Goal: Information Seeking & Learning: Find contact information

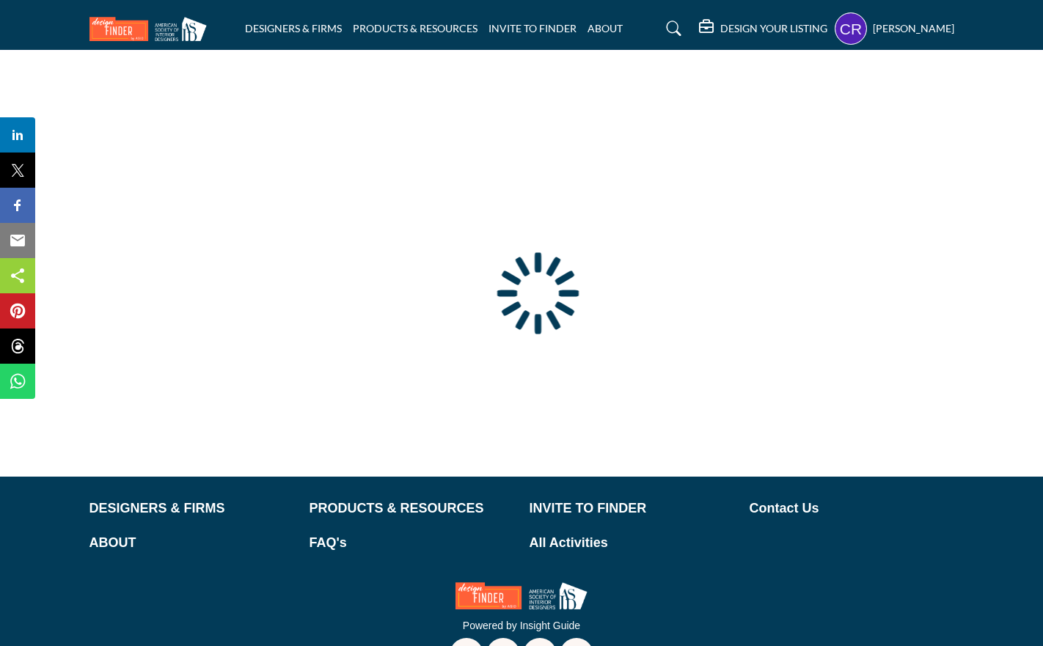
type input "**********"
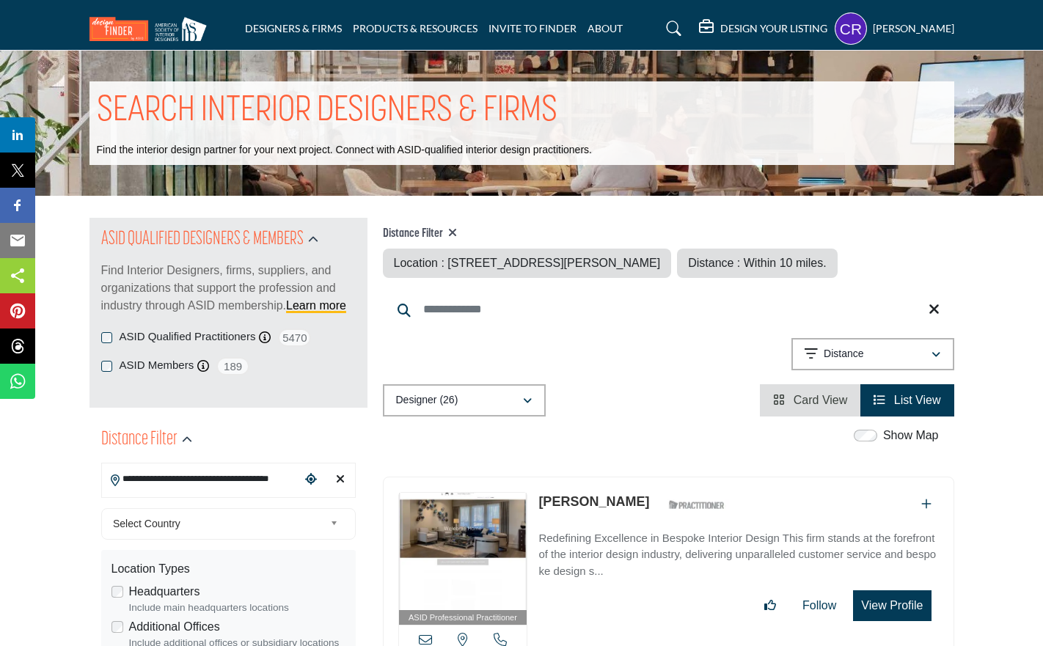
drag, startPoint x: 218, startPoint y: 478, endPoint x: 178, endPoint y: 475, distance: 39.8
click at [178, 475] on input "**********" at bounding box center [201, 479] width 198 height 29
click at [345, 478] on div "Clear search location" at bounding box center [340, 480] width 22 height 32
type input "***"
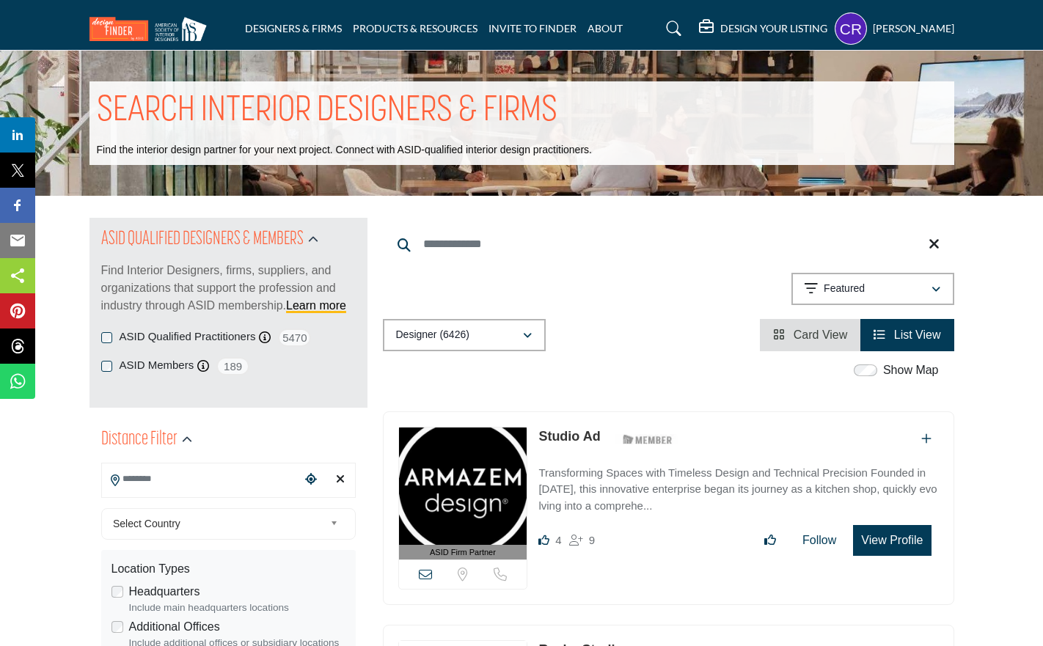
click at [241, 481] on input "Search Location" at bounding box center [201, 479] width 198 height 29
paste input "*********"
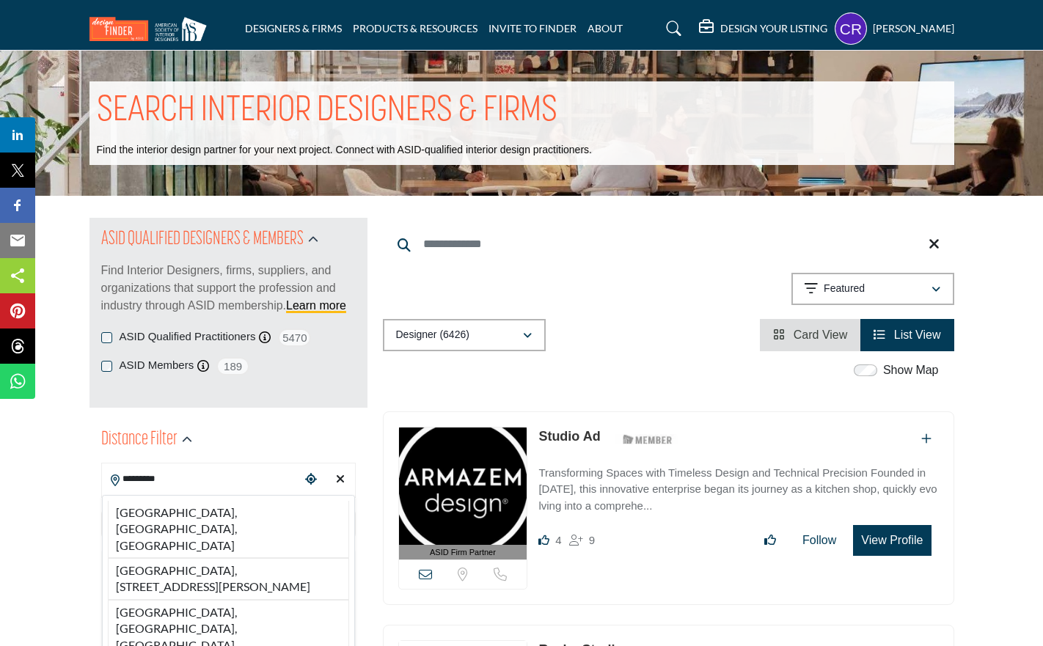
click at [216, 513] on li "[GEOGRAPHIC_DATA], [GEOGRAPHIC_DATA], [GEOGRAPHIC_DATA]" at bounding box center [228, 529] width 241 height 57
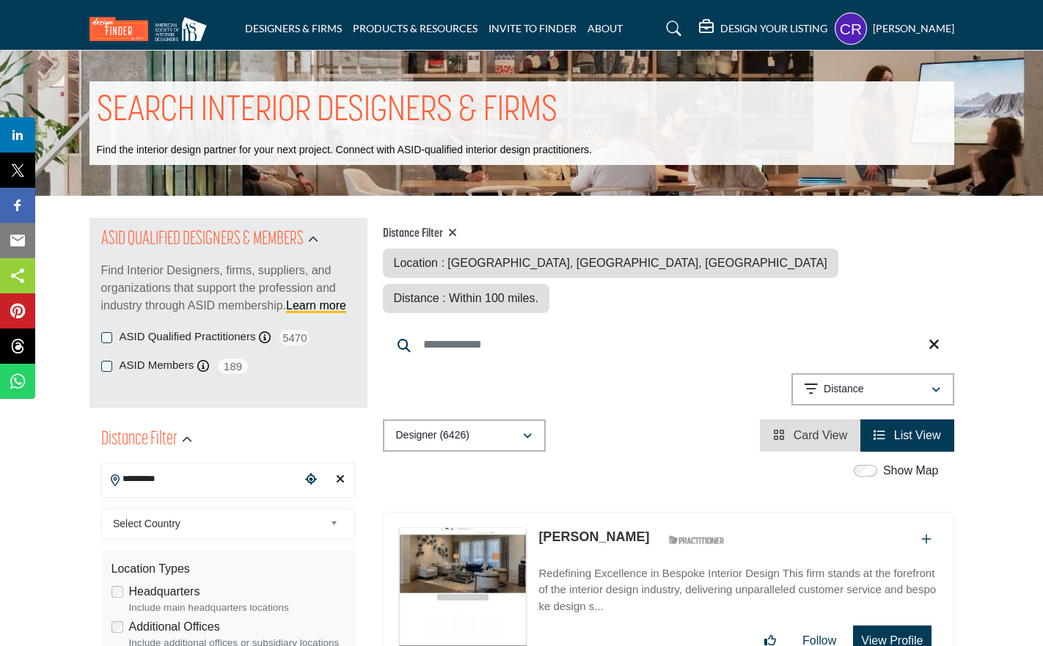
type input "**********"
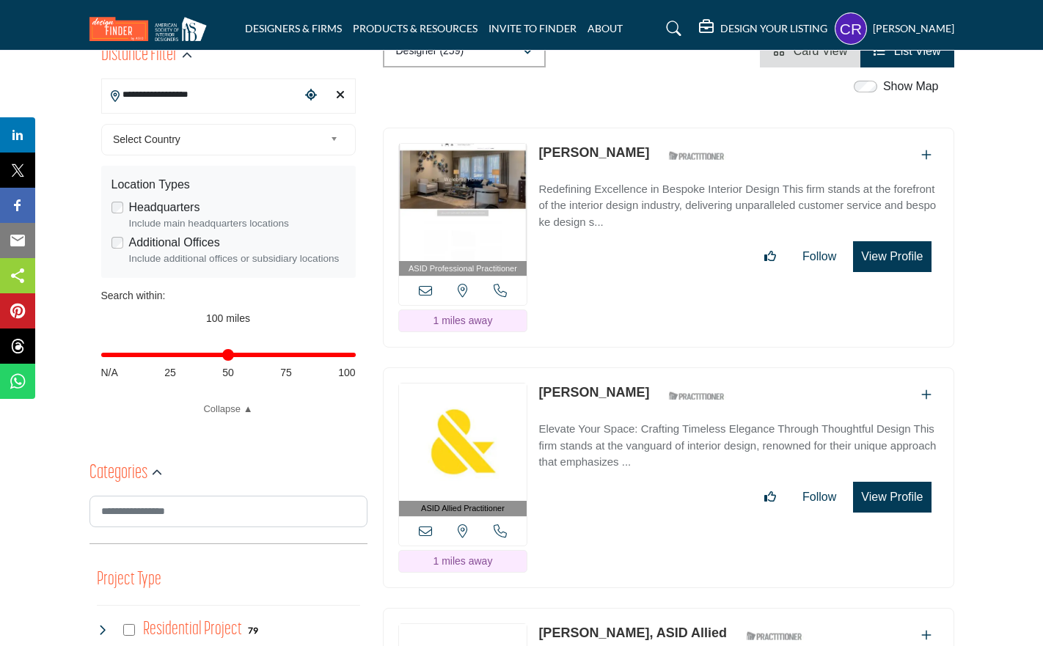
scroll to position [391, 0]
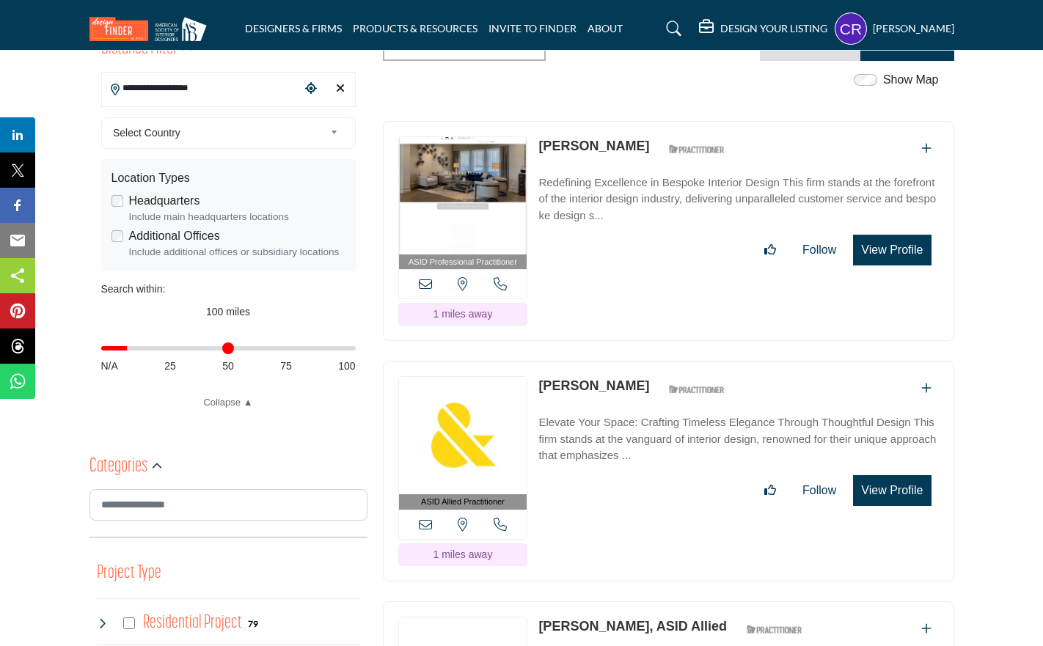
drag, startPoint x: 296, startPoint y: 354, endPoint x: 130, endPoint y: 356, distance: 165.8
type input "**"
click at [130, 350] on input "Distance in miles" at bounding box center [228, 348] width 255 height 3
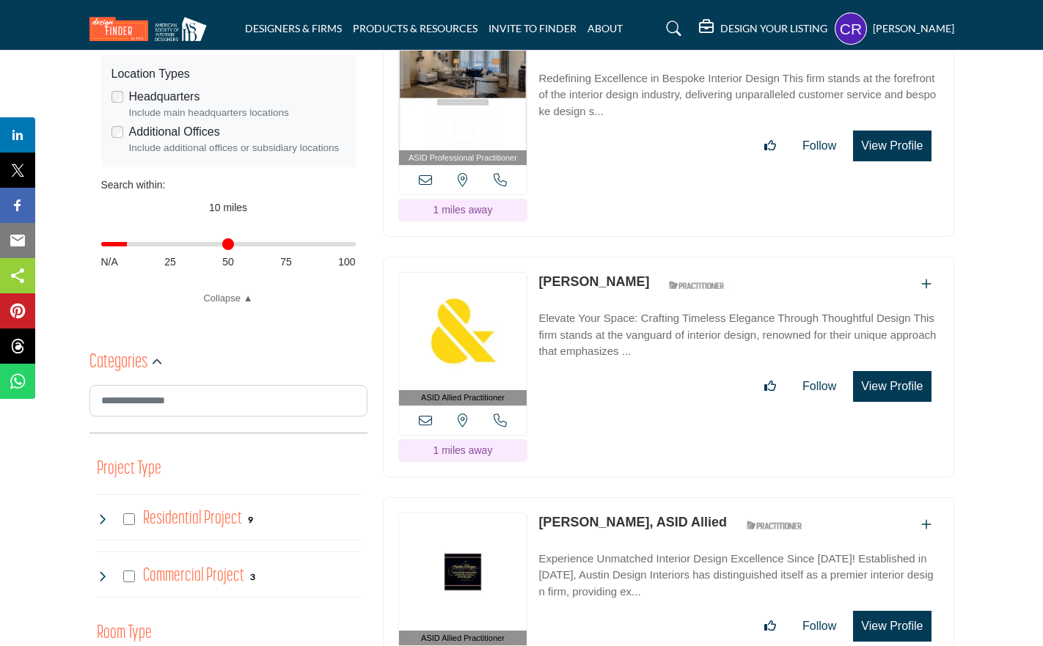
scroll to position [502, 0]
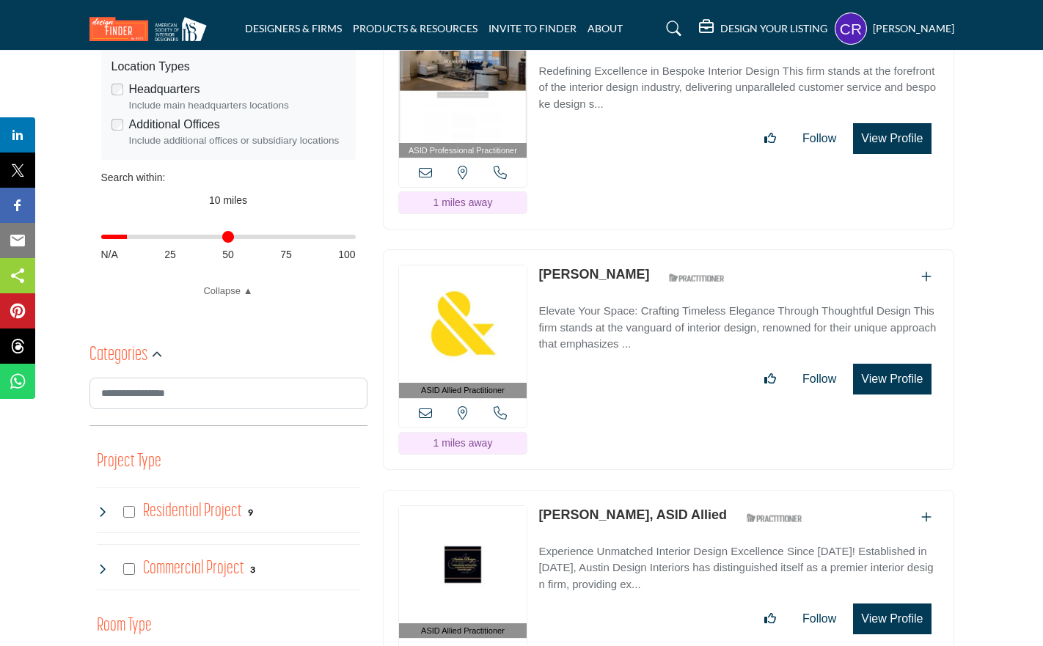
click at [881, 364] on button "View Profile" at bounding box center [892, 379] width 78 height 31
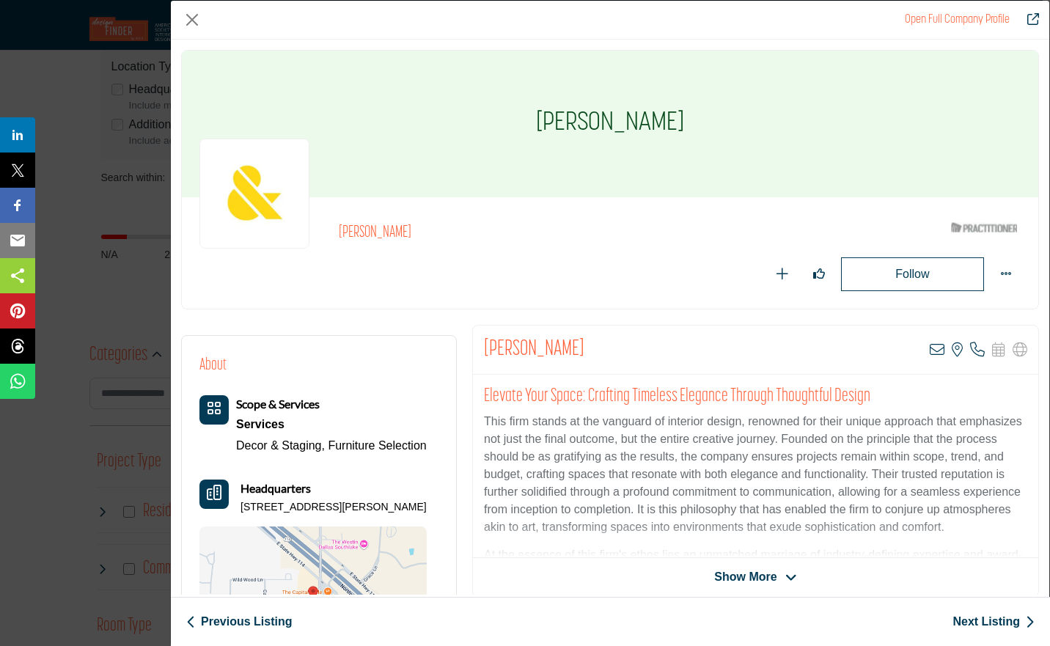
click at [972, 350] on icon "Company Data Modal" at bounding box center [977, 350] width 15 height 15
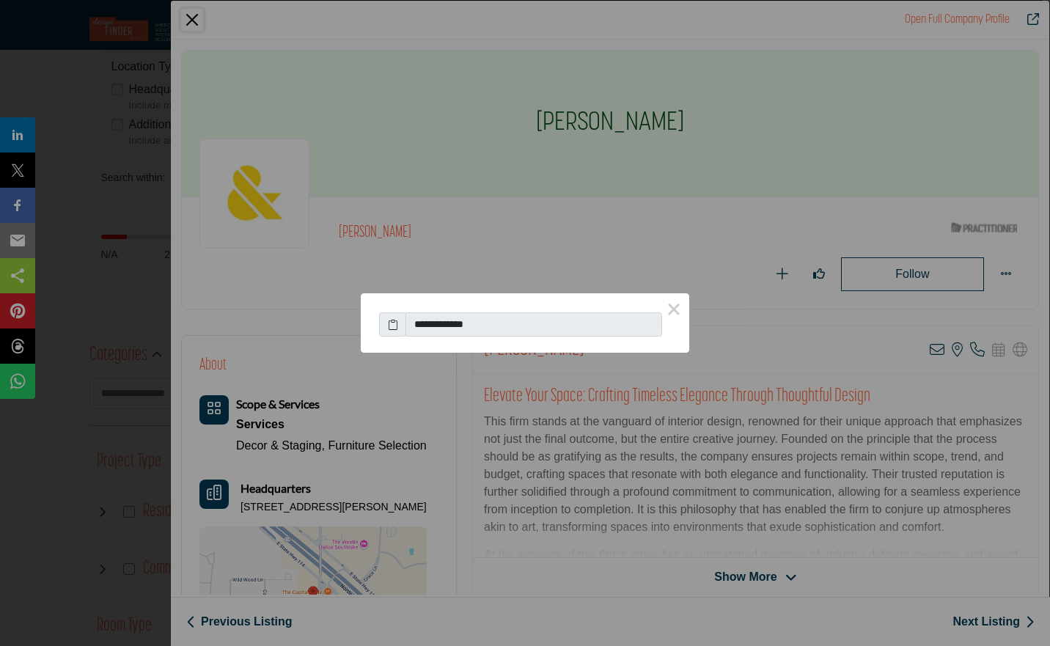
click at [738, 18] on div "**********" at bounding box center [525, 323] width 1050 height 646
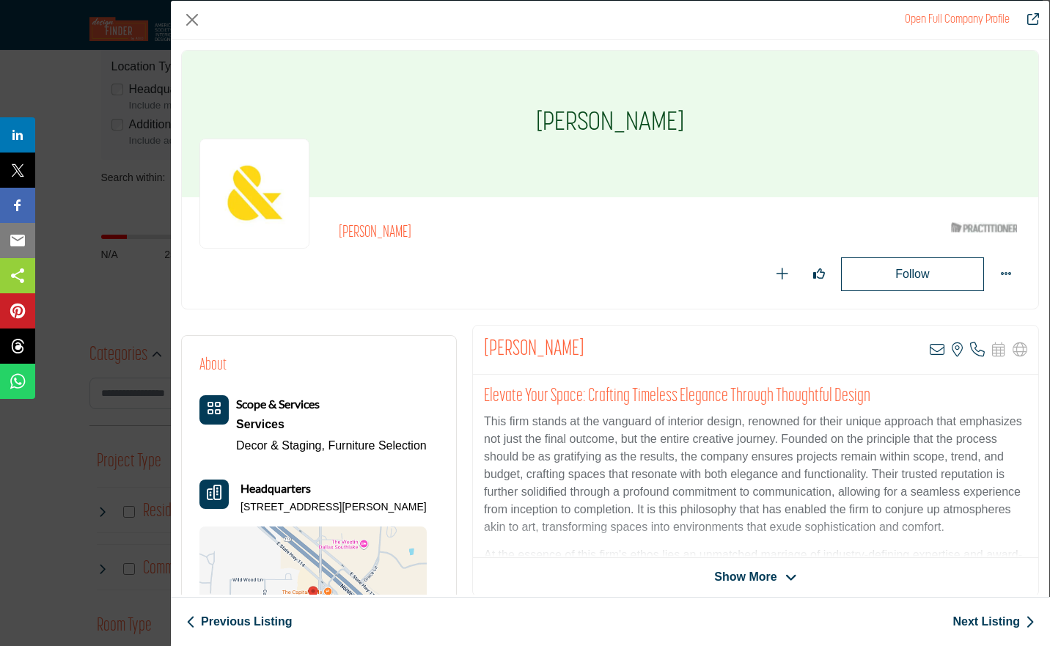
click at [930, 348] on icon "Company Data Modal" at bounding box center [937, 350] width 15 height 15
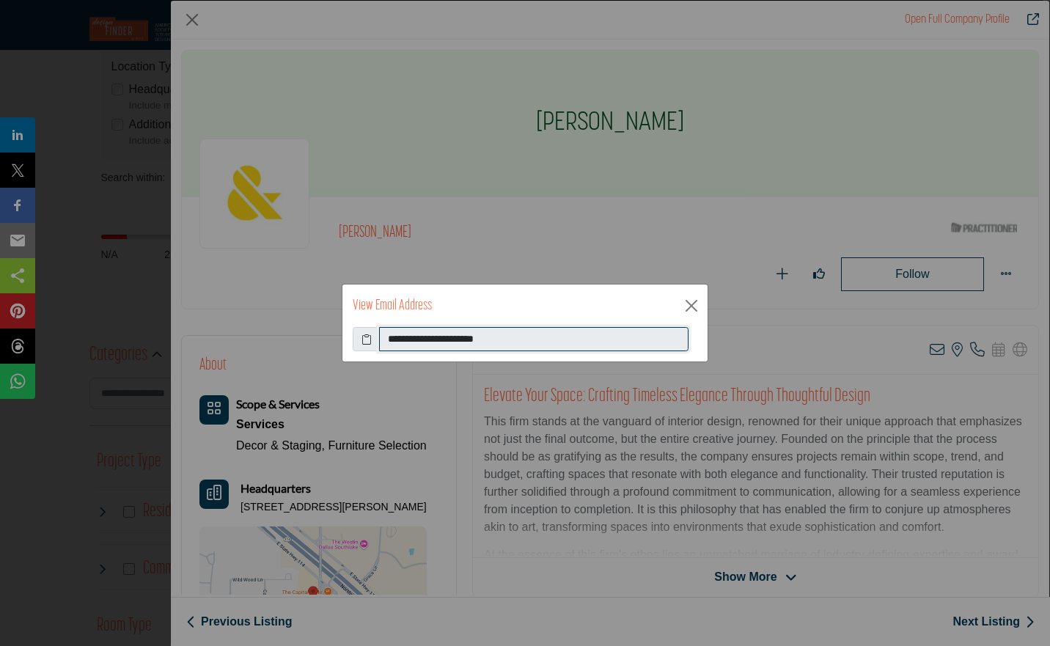
drag, startPoint x: 587, startPoint y: 344, endPoint x: 311, endPoint y: 348, distance: 275.8
click at [311, 348] on div "**********" at bounding box center [525, 323] width 1050 height 646
click at [693, 318] on div "View Email Address" at bounding box center [525, 306] width 365 height 43
click at [693, 312] on button "Close" at bounding box center [692, 306] width 22 height 22
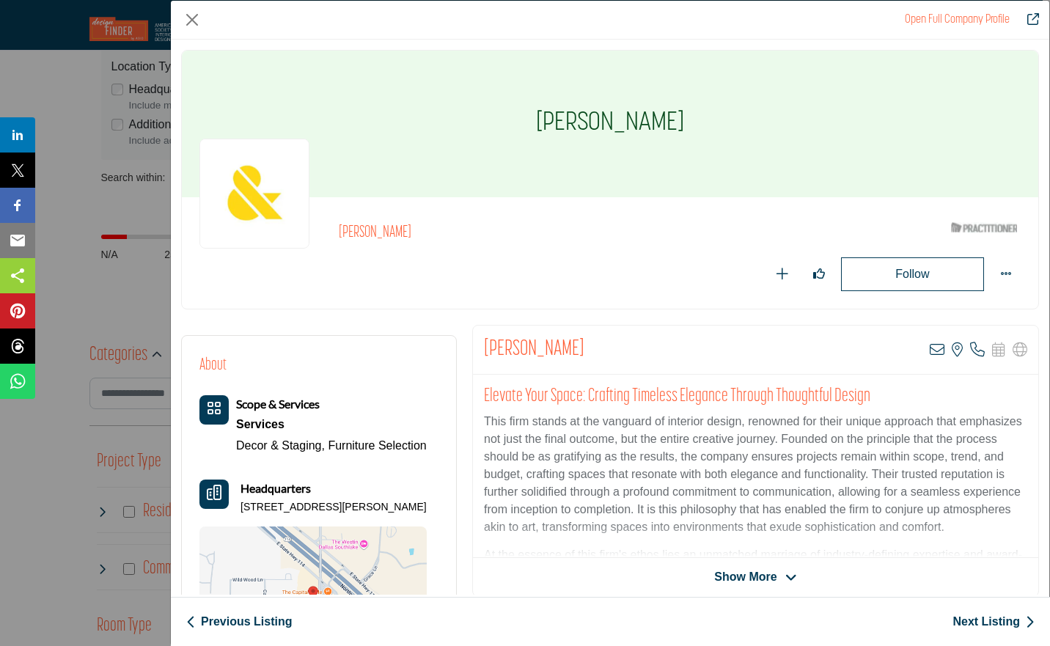
click at [970, 351] on icon "Company Data Modal" at bounding box center [977, 350] width 15 height 15
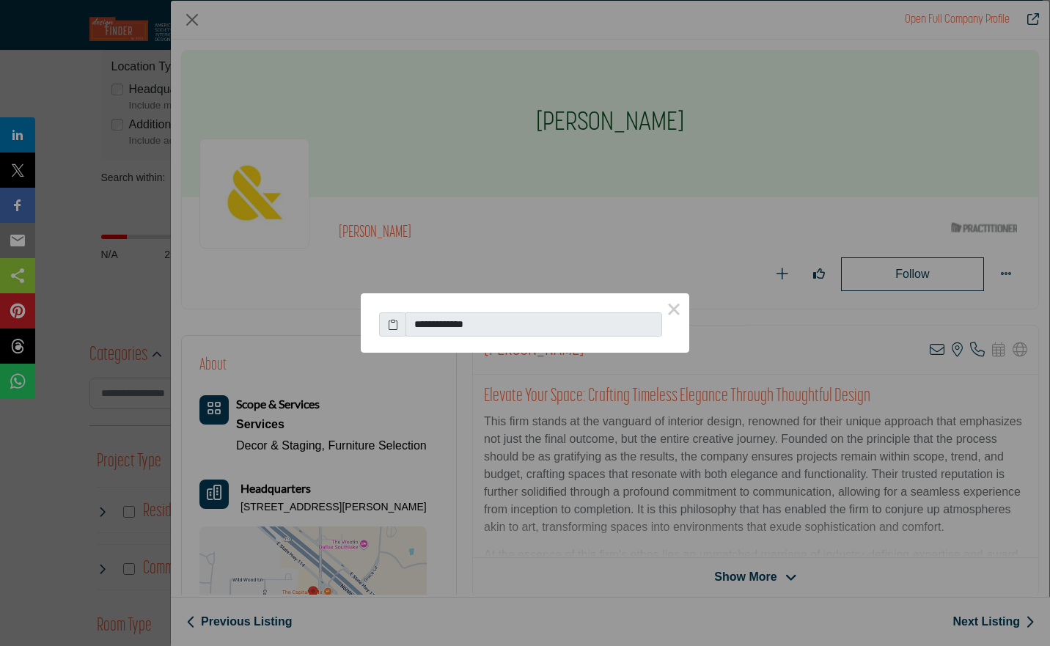
click at [675, 310] on button "×" at bounding box center [674, 308] width 31 height 31
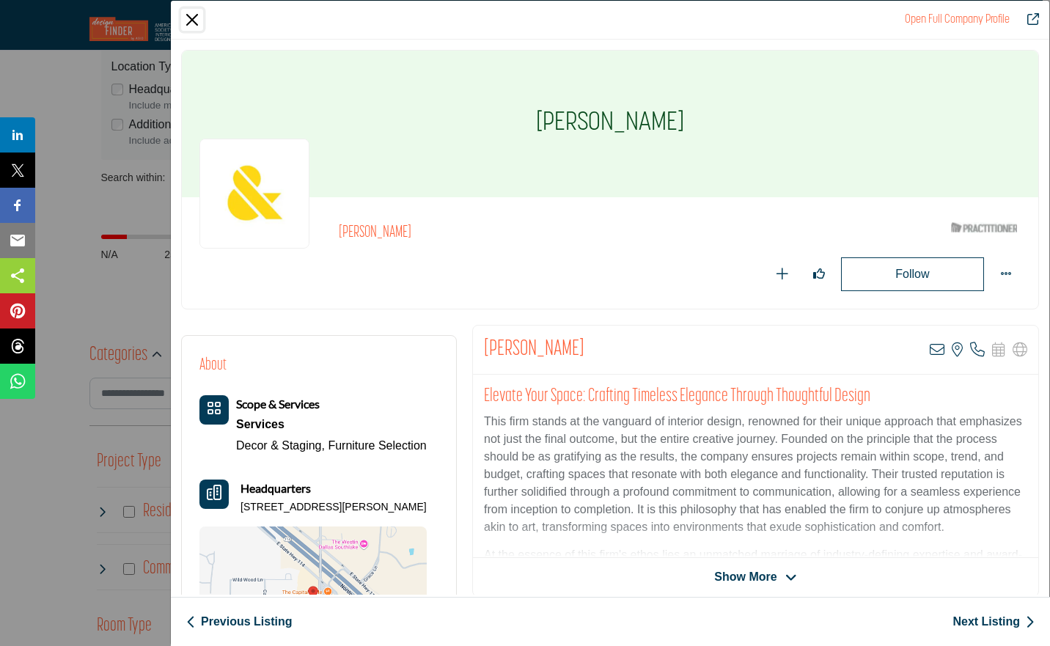
click at [191, 22] on button "Close" at bounding box center [192, 20] width 22 height 22
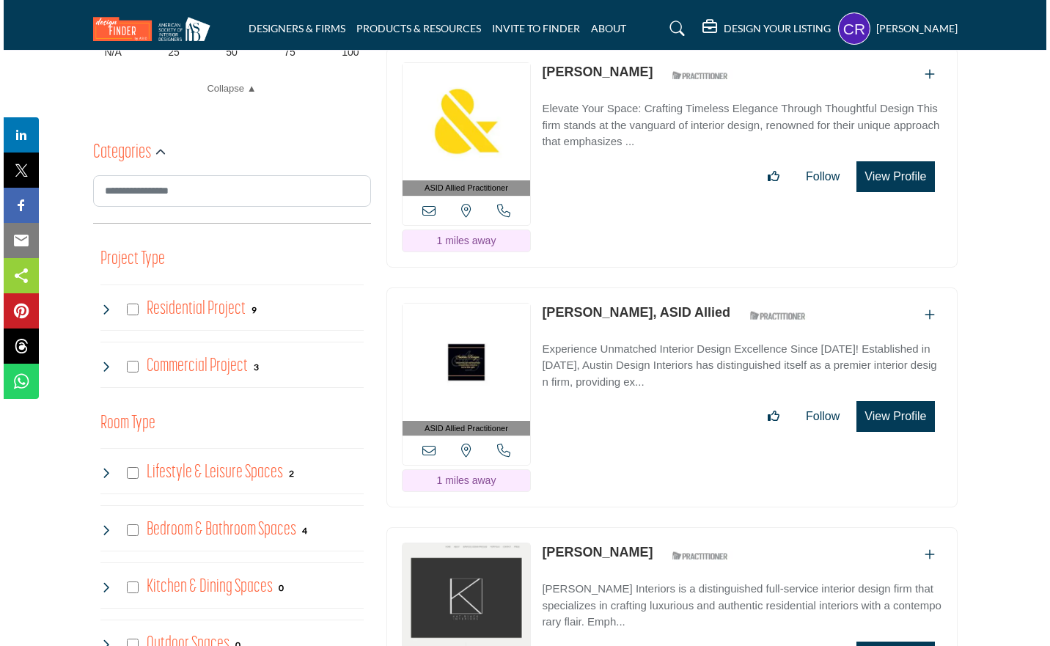
scroll to position [708, 0]
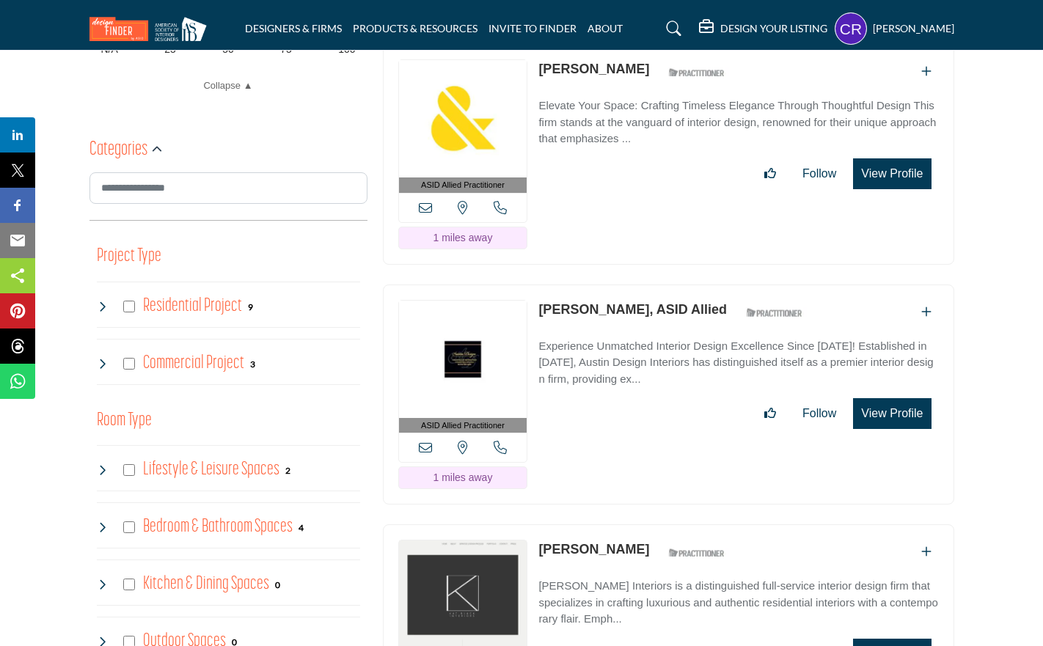
click at [872, 398] on button "View Profile" at bounding box center [892, 413] width 78 height 31
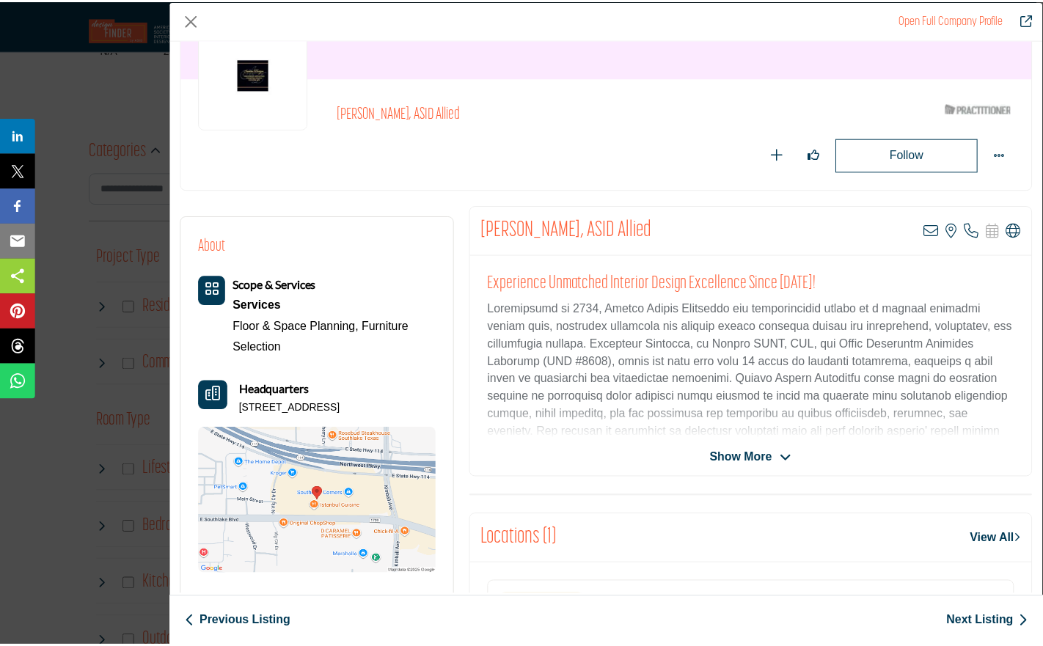
scroll to position [150, 0]
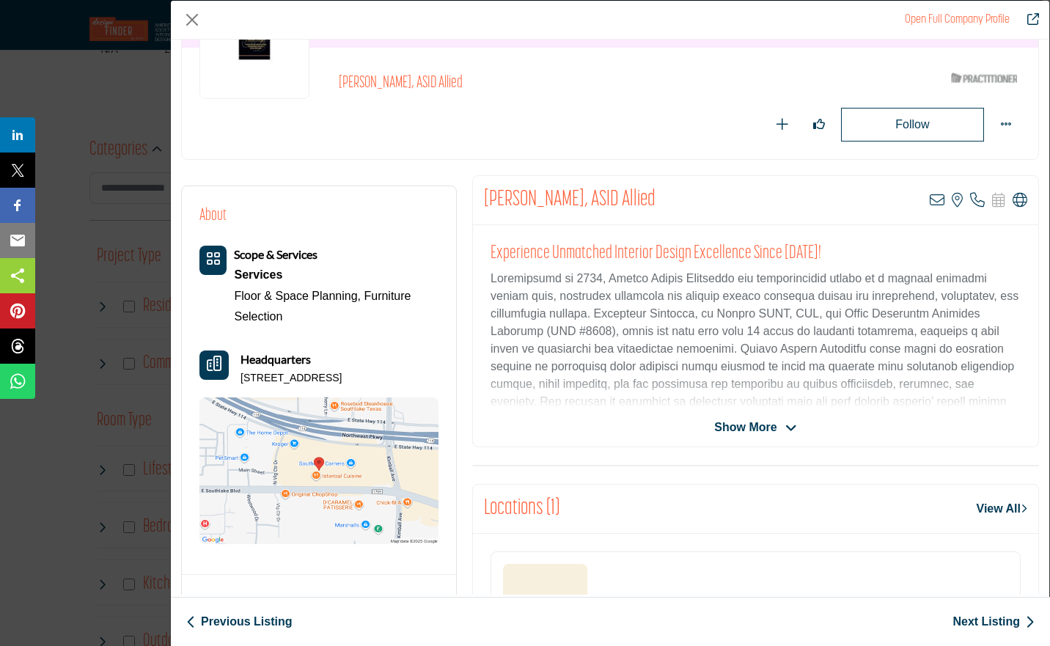
click at [1016, 202] on icon "Company Data Modal" at bounding box center [1020, 200] width 15 height 15
click at [191, 18] on button "Close" at bounding box center [192, 20] width 22 height 22
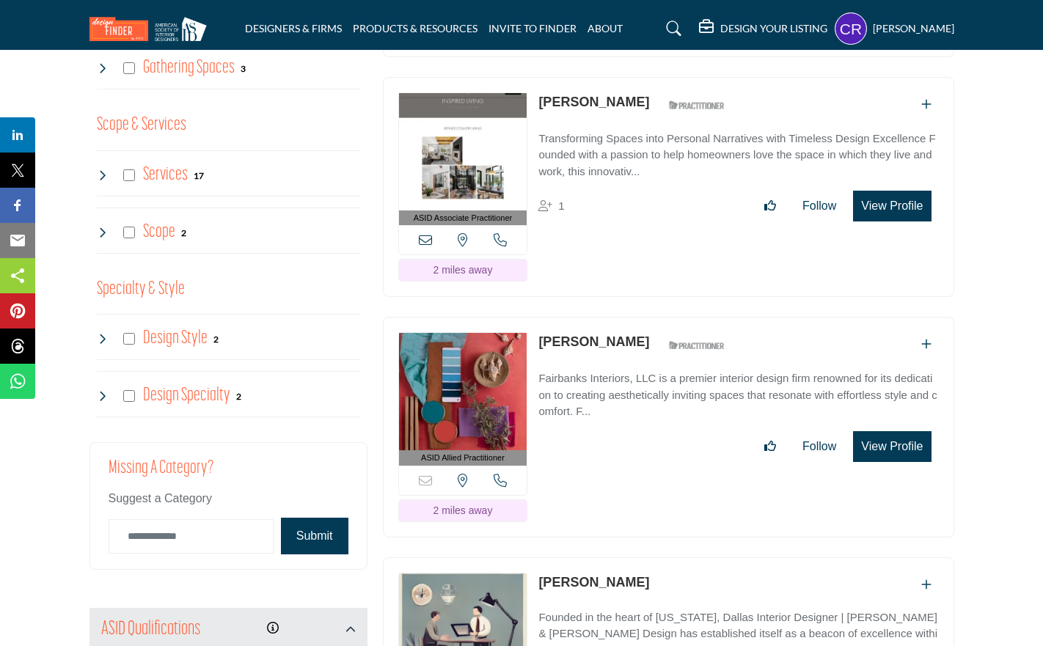
scroll to position [1430, 0]
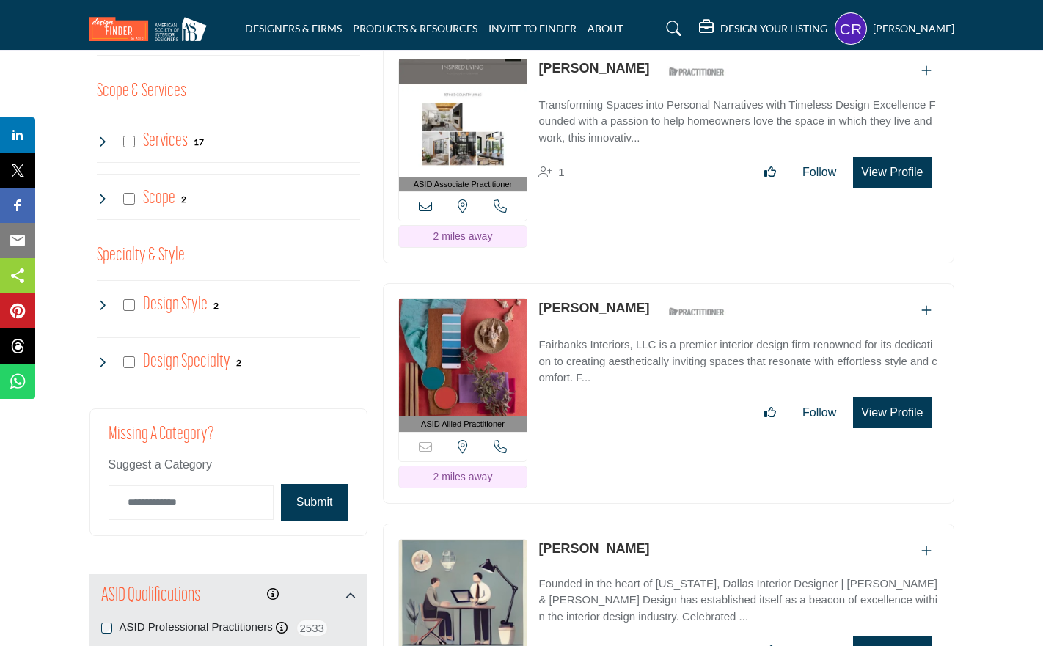
click at [887, 398] on button "View Profile" at bounding box center [892, 413] width 78 height 31
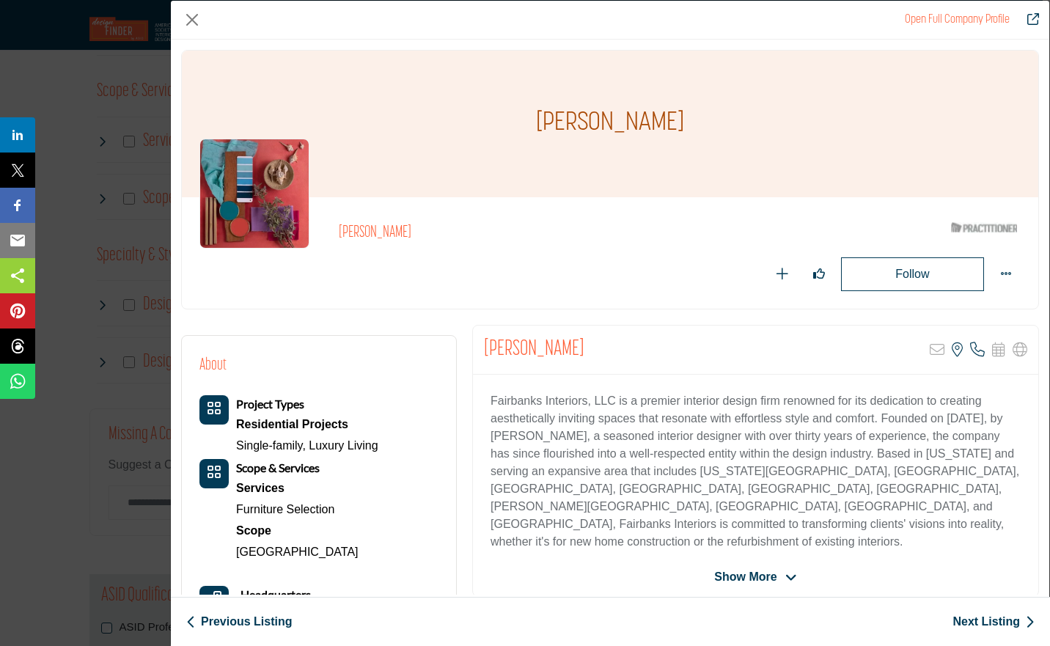
click at [970, 354] on icon "Company Data Modal" at bounding box center [977, 350] width 15 height 15
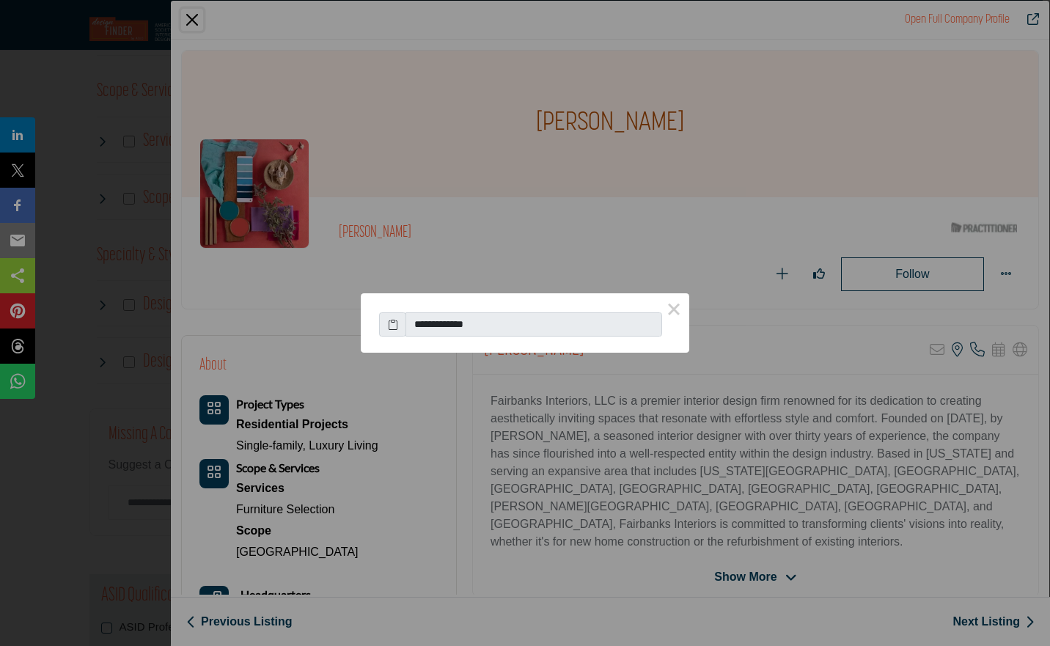
click at [675, 307] on button "×" at bounding box center [674, 308] width 31 height 31
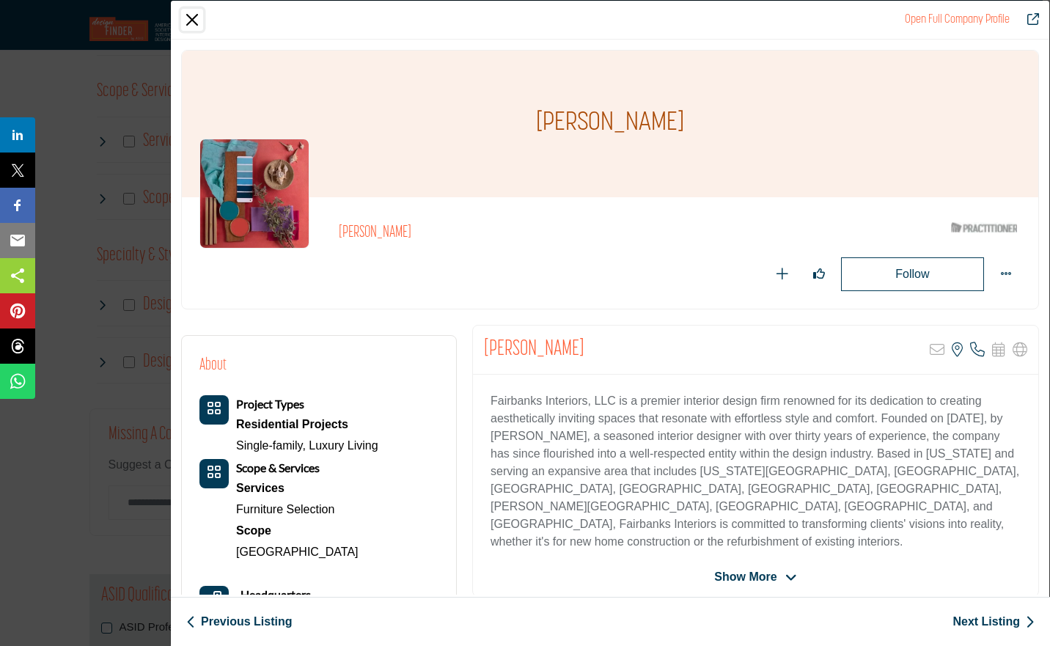
click at [194, 23] on button "Close" at bounding box center [192, 20] width 22 height 22
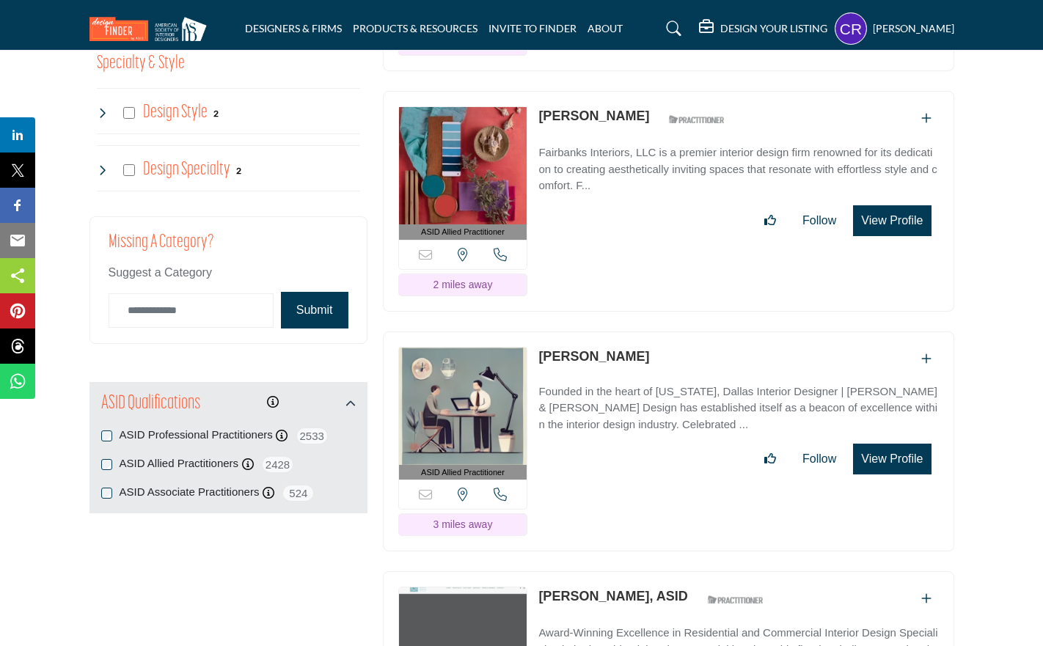
scroll to position [1649, 0]
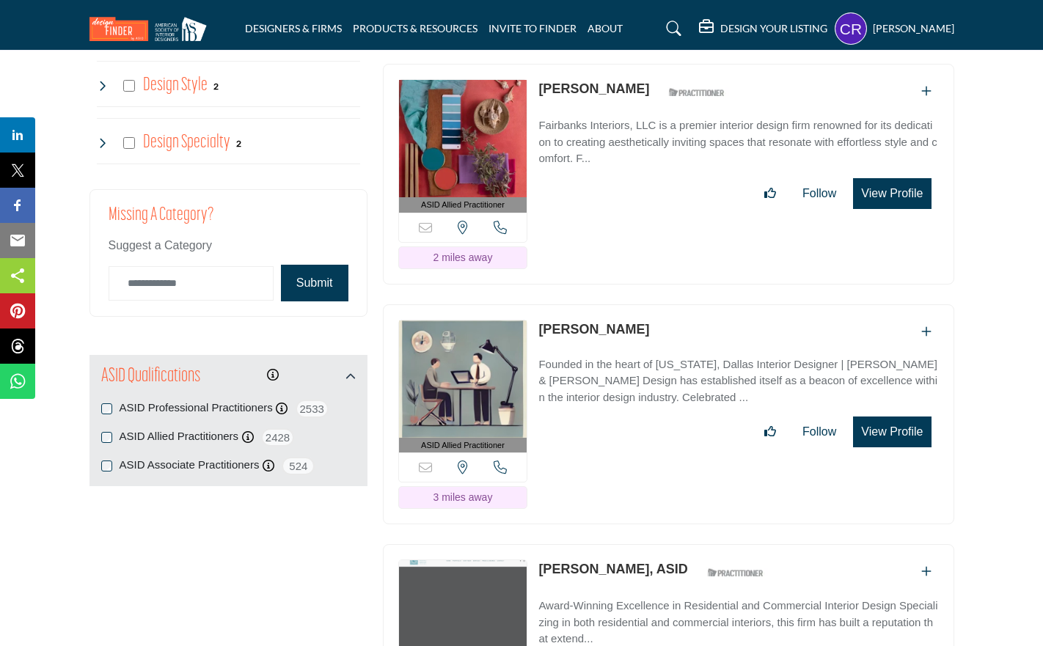
click at [875, 417] on button "View Profile" at bounding box center [892, 432] width 78 height 31
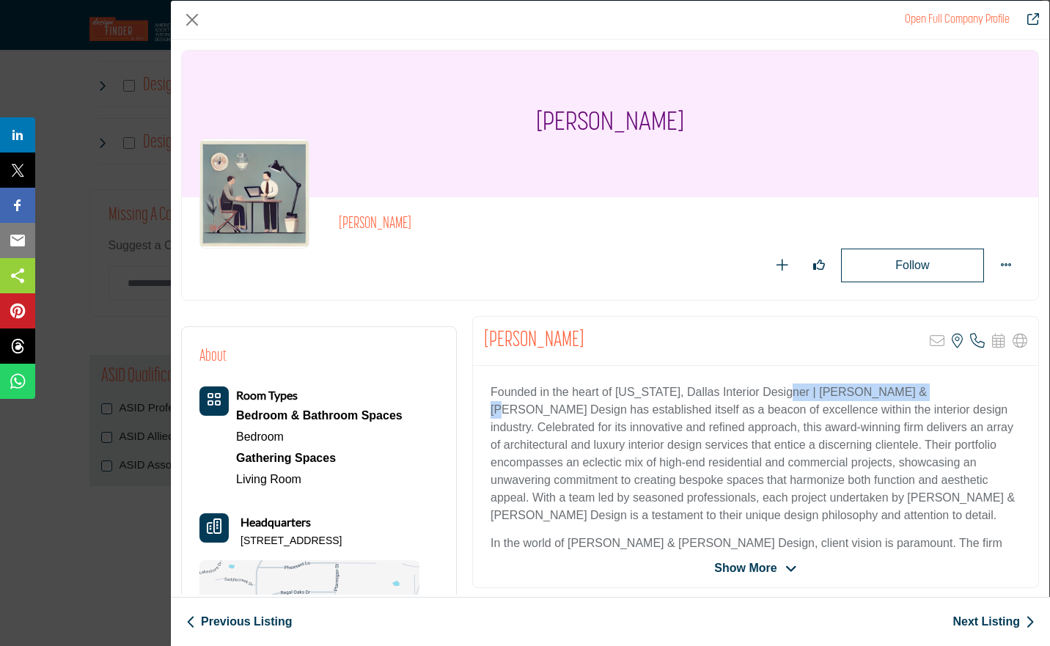
drag, startPoint x: 775, startPoint y: 390, endPoint x: 905, endPoint y: 388, distance: 129.8
click at [905, 388] on p "Founded in the heart of [US_STATE], Dallas Interior Designer | [PERSON_NAME] & …" at bounding box center [756, 454] width 530 height 141
copy p "[PERSON_NAME] & [PERSON_NAME] Design"
click at [194, 22] on button "Close" at bounding box center [192, 20] width 22 height 22
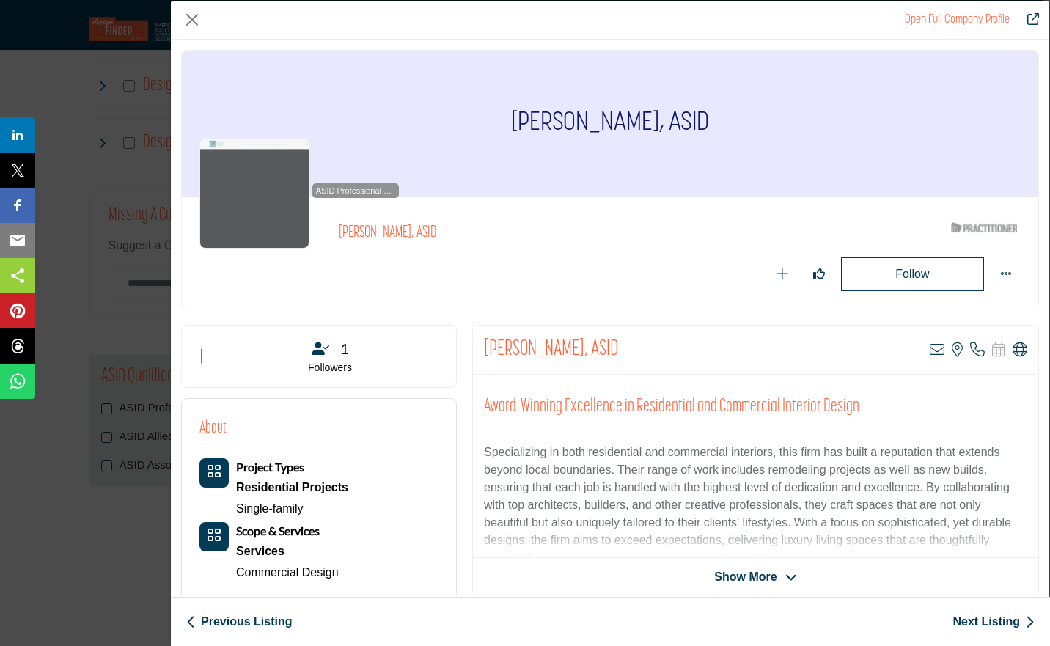
click at [736, 581] on span "Show More" at bounding box center [745, 577] width 62 height 18
click at [1013, 353] on icon "Company Data Modal" at bounding box center [1020, 350] width 15 height 15
click at [932, 352] on icon "Company Data Modal" at bounding box center [937, 350] width 15 height 15
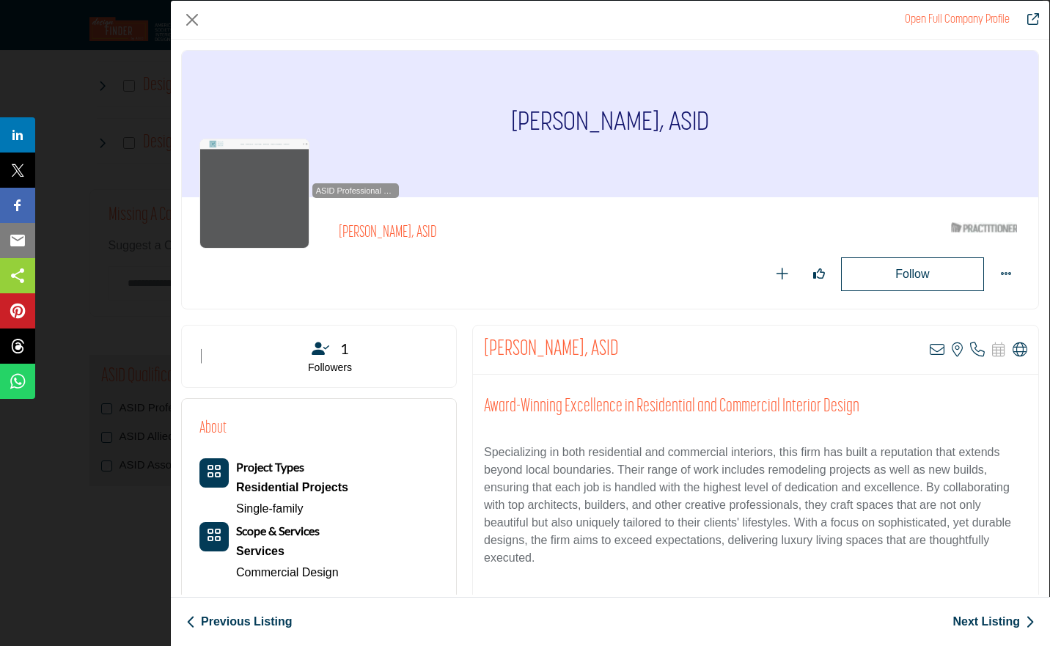
click at [974, 350] on icon "Company Data Modal" at bounding box center [977, 350] width 15 height 15
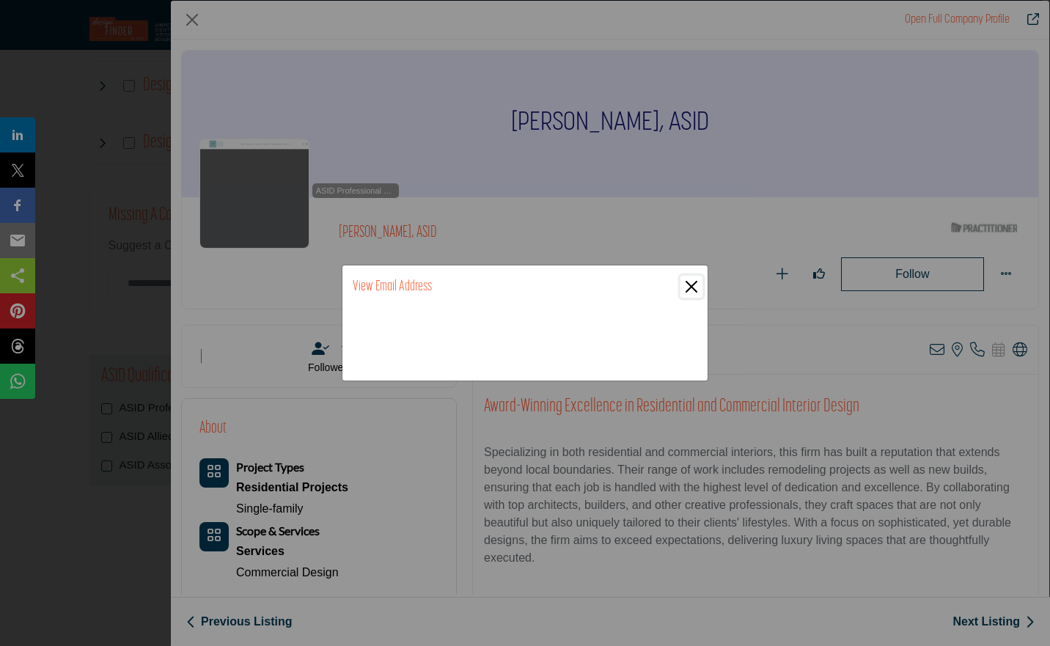
click at [695, 285] on button "Close" at bounding box center [692, 287] width 22 height 22
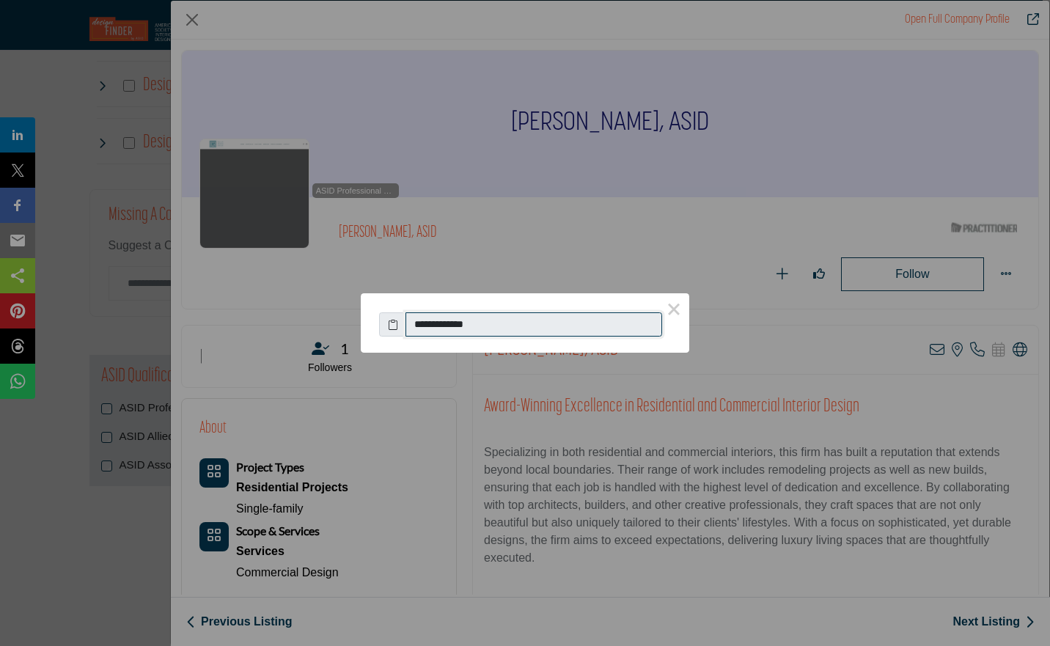
drag, startPoint x: 511, startPoint y: 321, endPoint x: 428, endPoint y: 325, distance: 83.0
click at [428, 325] on input "**********" at bounding box center [534, 324] width 257 height 25
click at [819, 158] on div "**********" at bounding box center [525, 323] width 1050 height 646
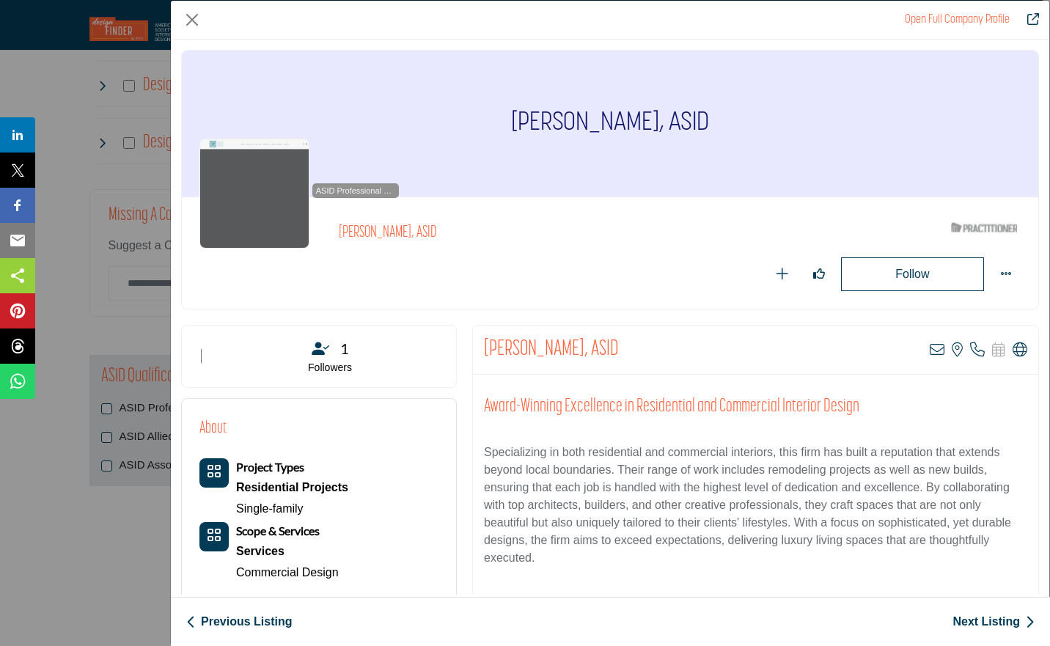
click at [930, 351] on icon "Company Data Modal" at bounding box center [937, 350] width 15 height 15
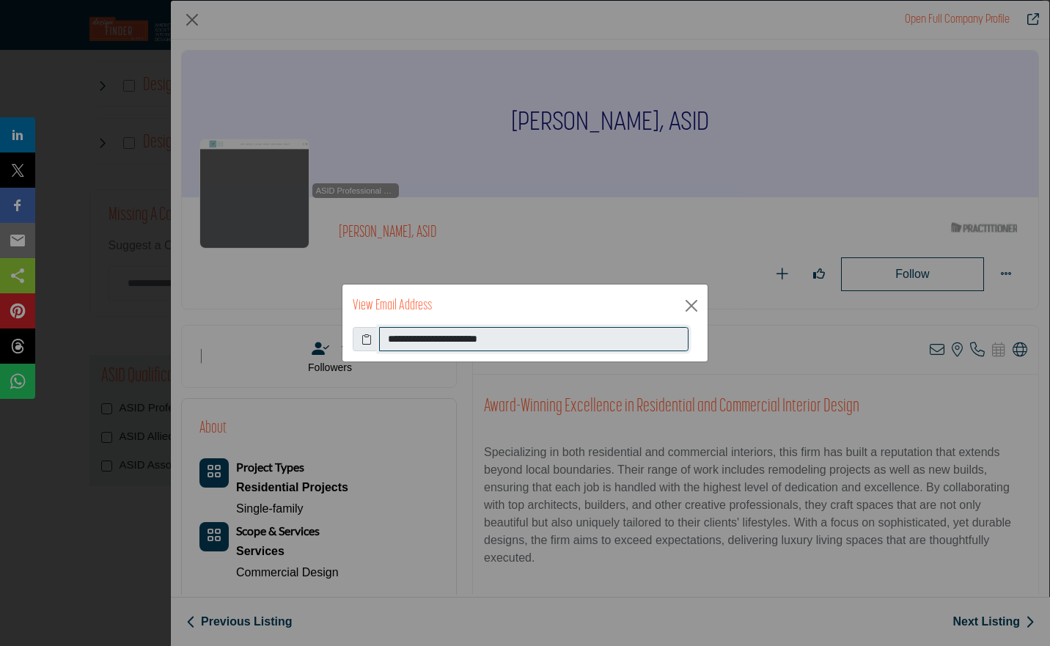
drag, startPoint x: 590, startPoint y: 334, endPoint x: 253, endPoint y: 343, distance: 336.8
click at [253, 343] on div "**********" at bounding box center [525, 323] width 1050 height 646
click at [691, 311] on button "Close" at bounding box center [692, 306] width 22 height 22
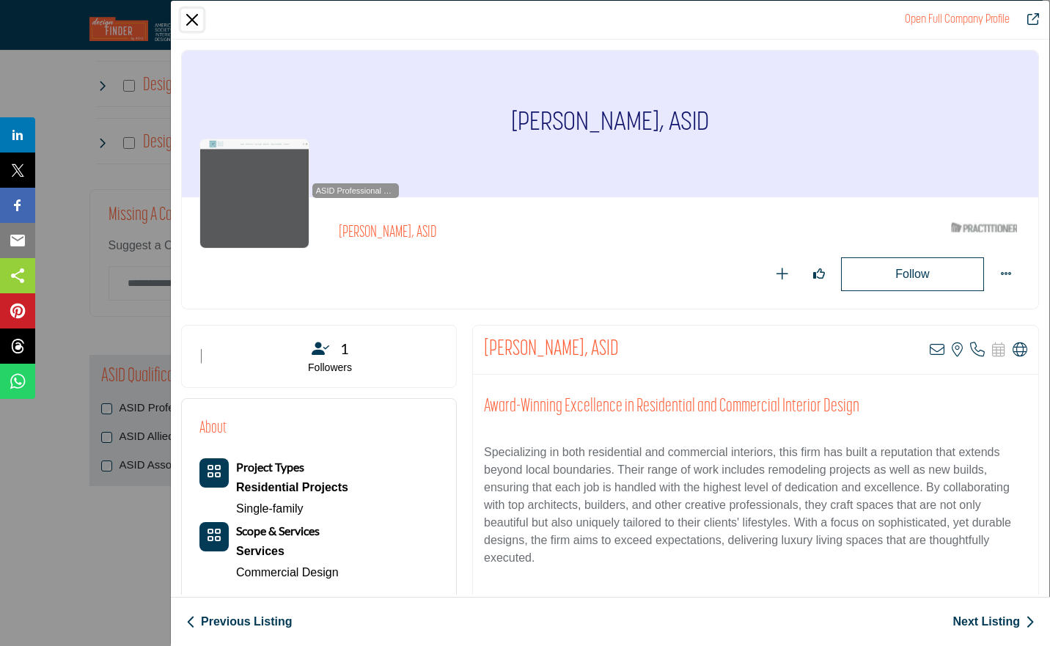
click at [195, 14] on button "Close" at bounding box center [192, 20] width 22 height 22
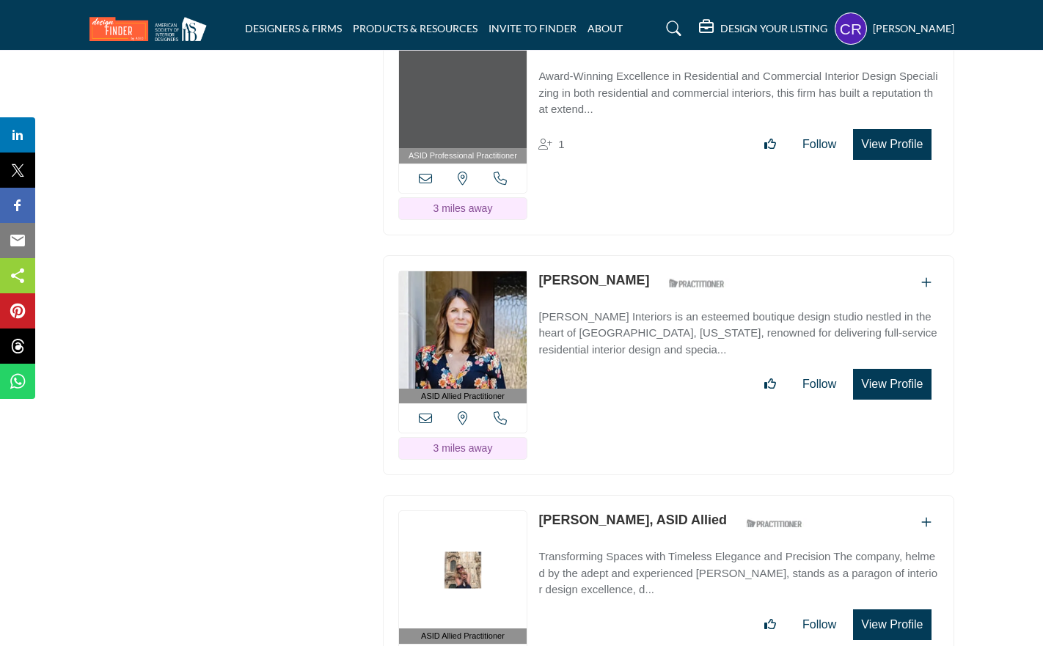
scroll to position [2215, 0]
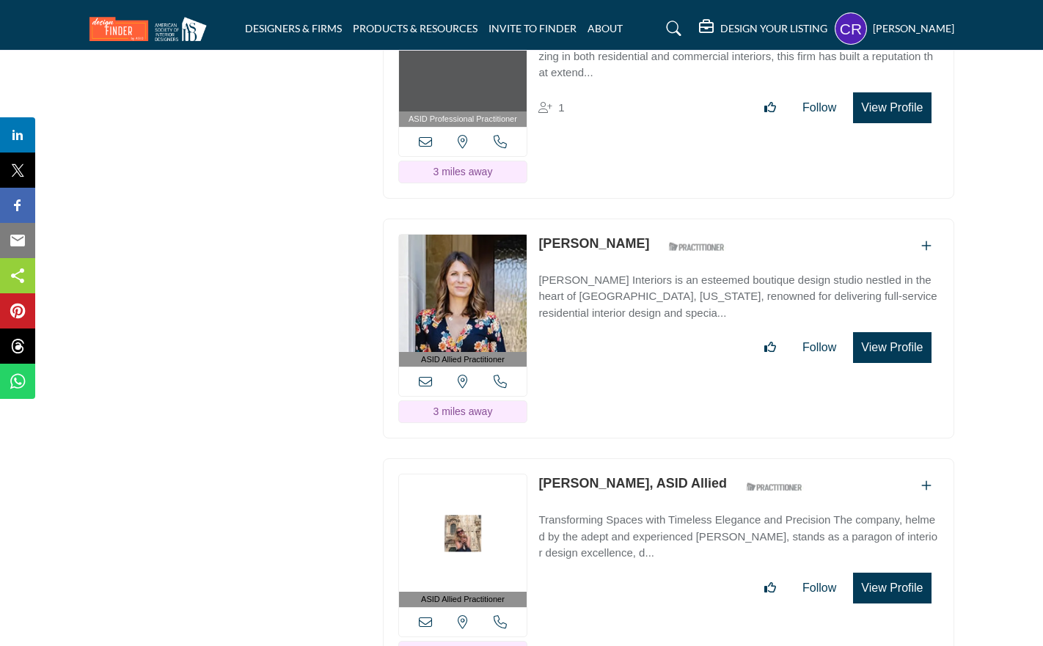
click at [912, 332] on button "View Profile" at bounding box center [892, 347] width 78 height 31
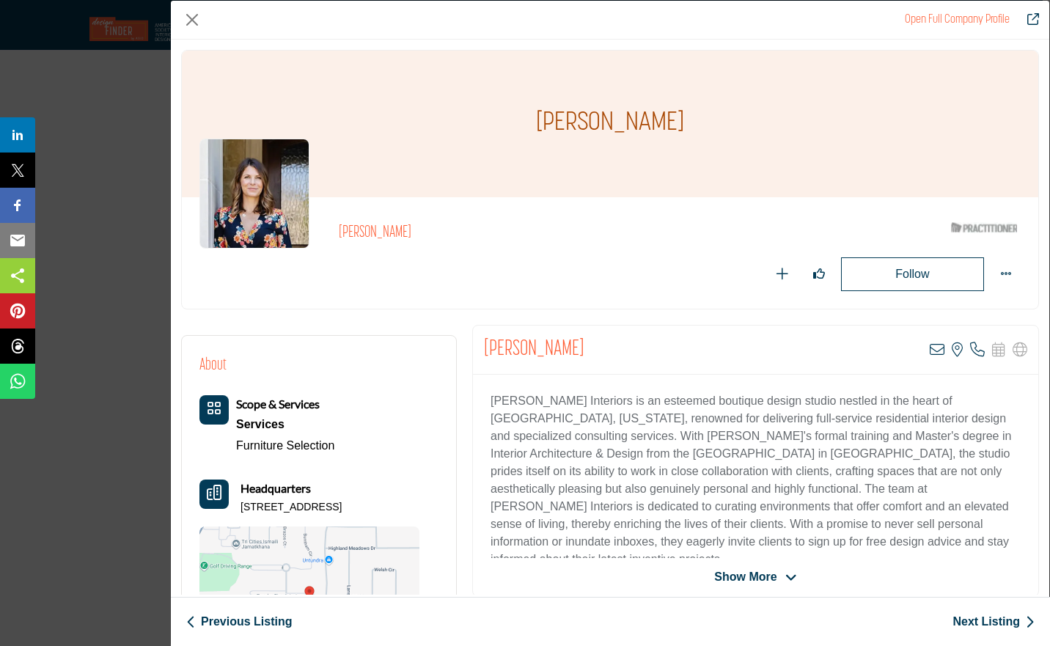
click at [951, 100] on div "[PERSON_NAME]" at bounding box center [610, 124] width 857 height 147
click at [970, 351] on icon "Company Data Modal" at bounding box center [977, 350] width 15 height 15
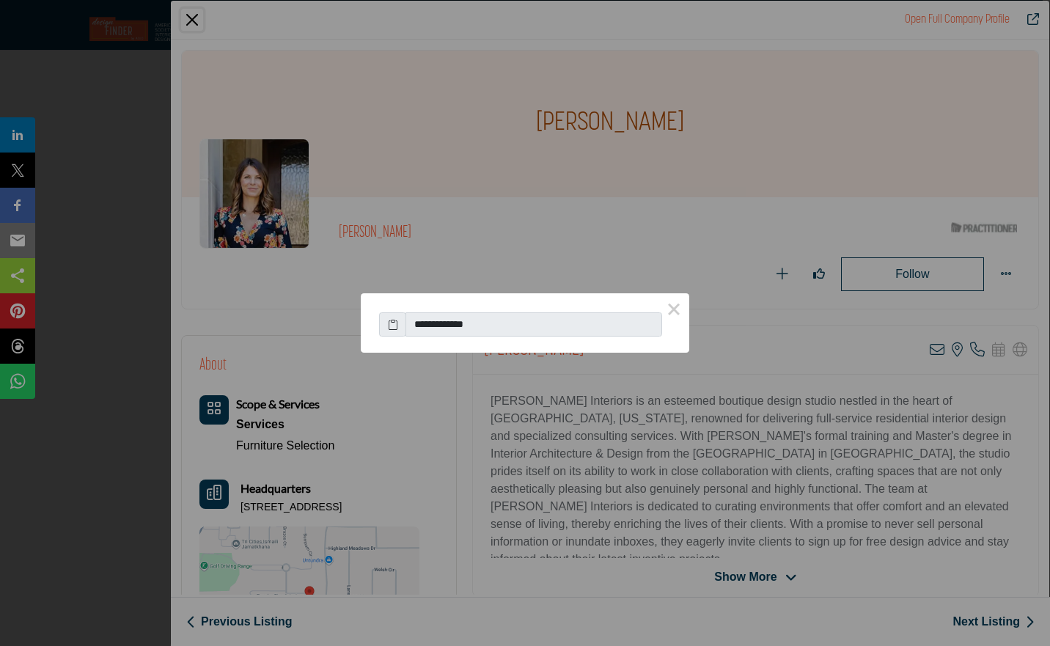
click at [675, 314] on button "×" at bounding box center [674, 308] width 31 height 31
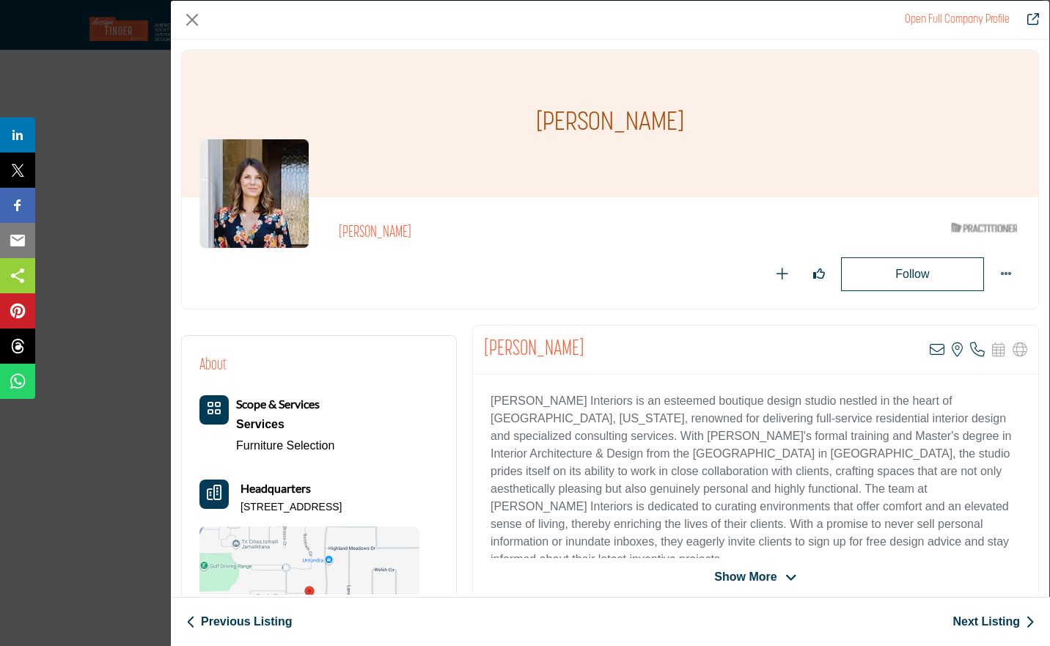
click at [930, 351] on icon "Company Data Modal" at bounding box center [937, 350] width 15 height 15
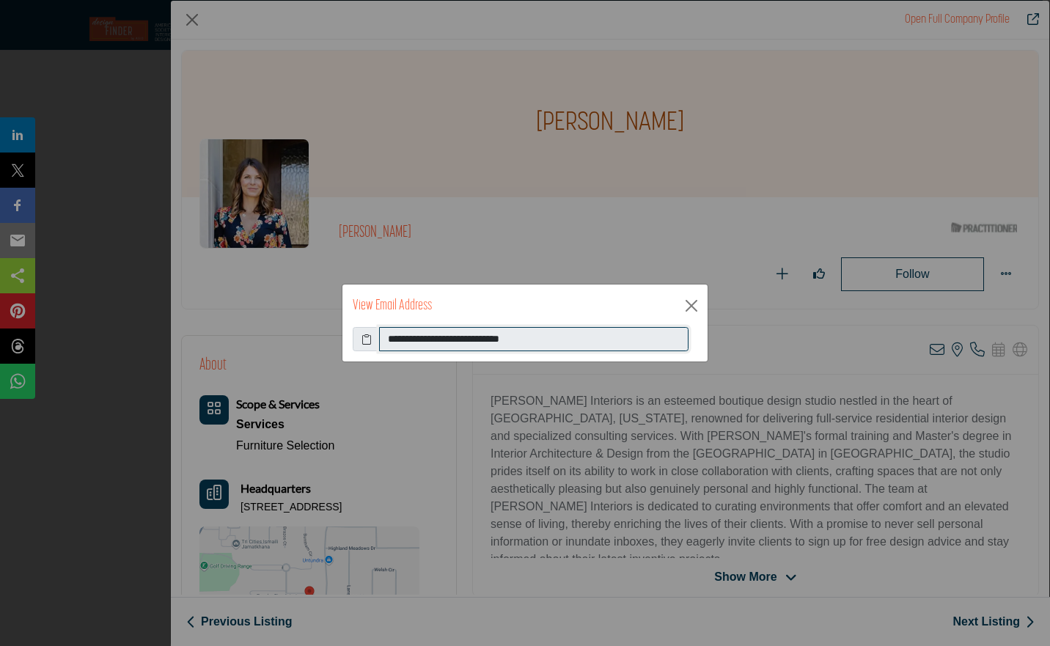
drag, startPoint x: 573, startPoint y: 338, endPoint x: 216, endPoint y: 371, distance: 358.7
click at [216, 371] on div "**********" at bounding box center [525, 323] width 1050 height 646
click at [698, 306] on button "Close" at bounding box center [692, 306] width 22 height 22
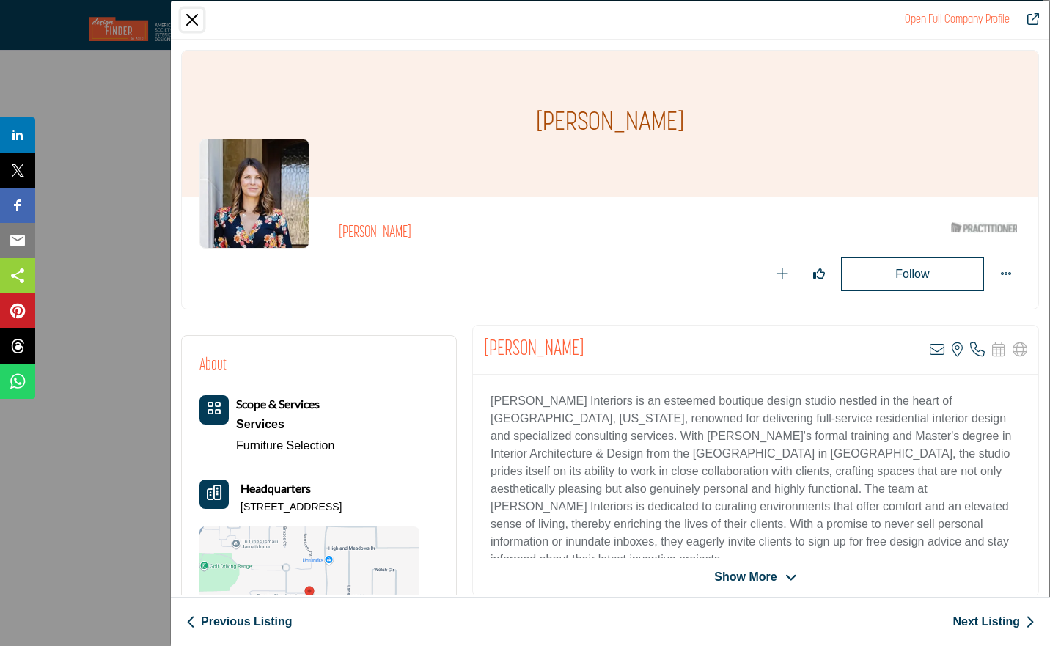
click at [189, 17] on button "Close" at bounding box center [192, 20] width 22 height 22
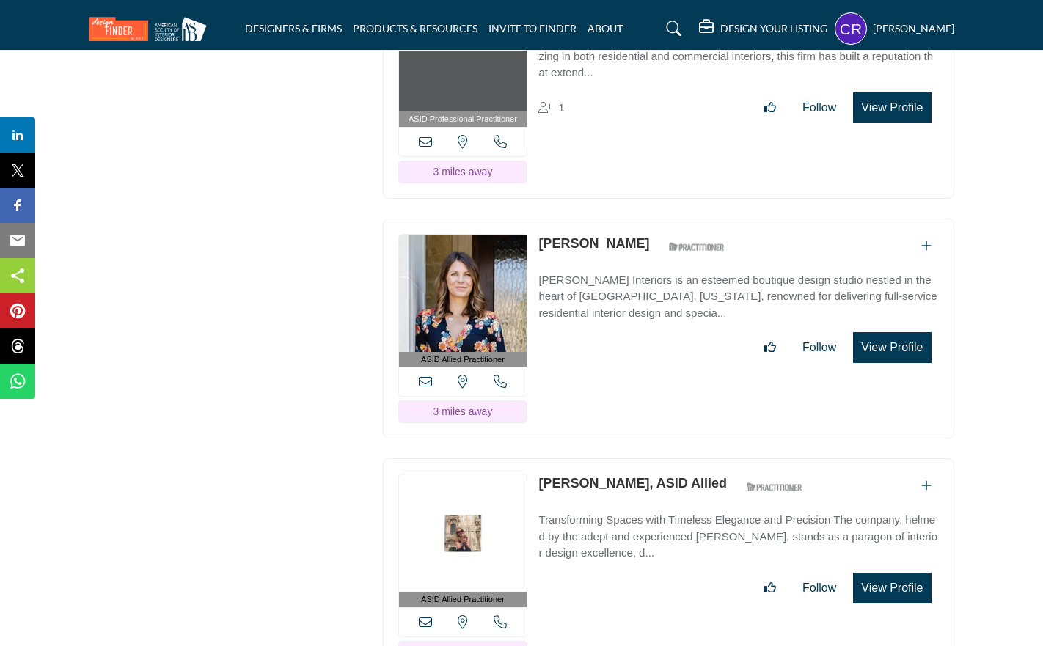
click at [903, 573] on button "View Profile" at bounding box center [892, 588] width 78 height 31
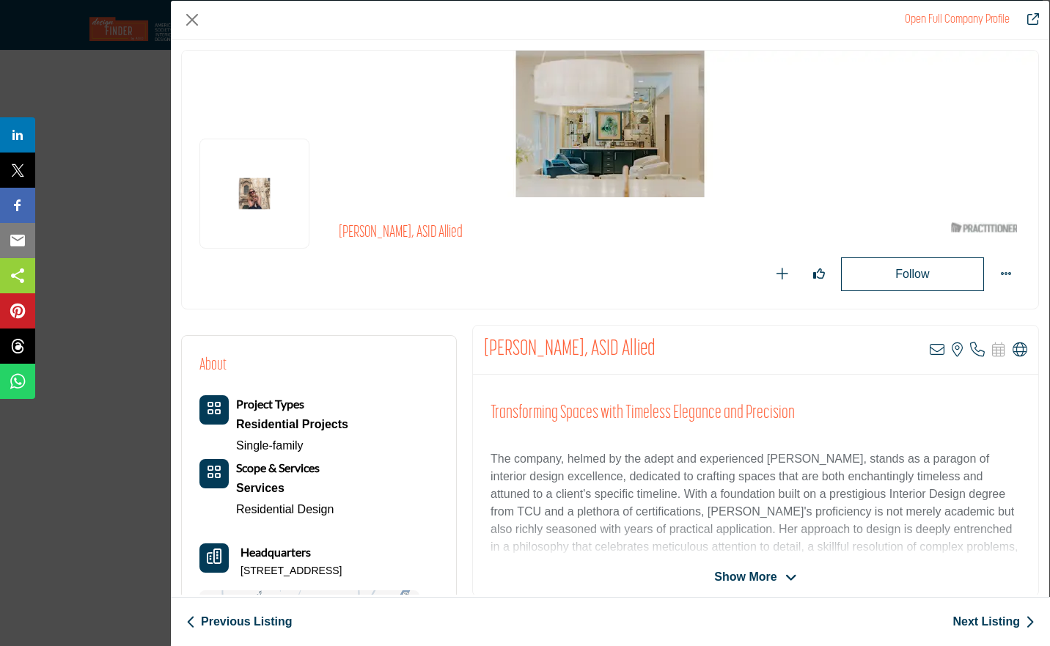
click at [1015, 351] on icon "Company Data Modal" at bounding box center [1020, 350] width 15 height 15
click at [930, 351] on icon "Company Data Modal" at bounding box center [937, 350] width 15 height 15
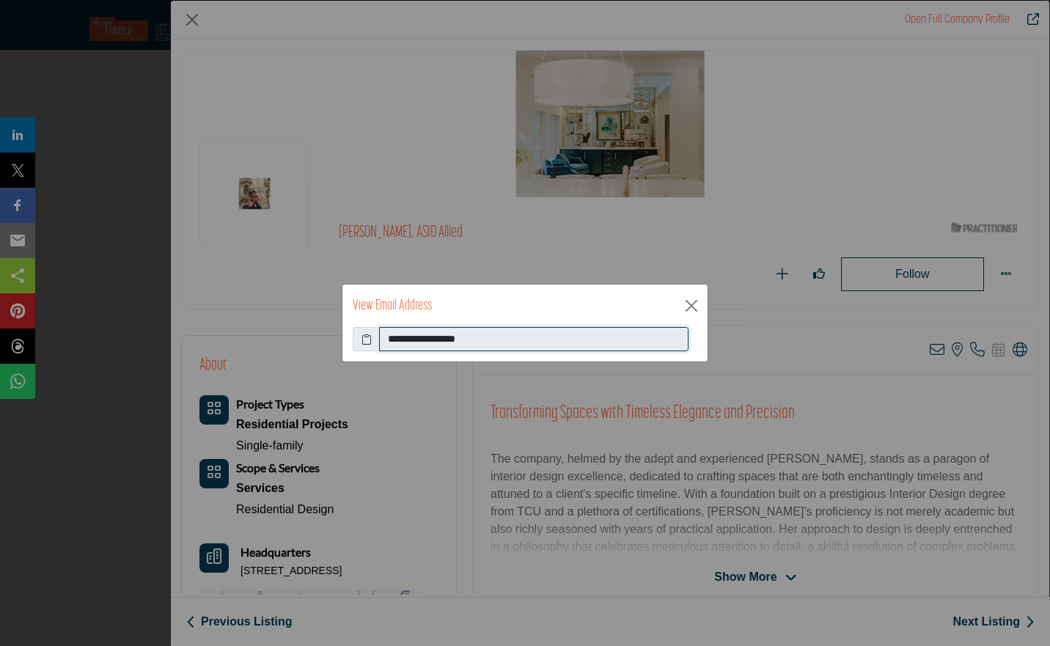
drag, startPoint x: 253, startPoint y: 302, endPoint x: 214, endPoint y: 316, distance: 41.3
click at [214, 316] on div "**********" at bounding box center [525, 323] width 1050 height 646
click at [687, 296] on button "Close" at bounding box center [692, 306] width 22 height 22
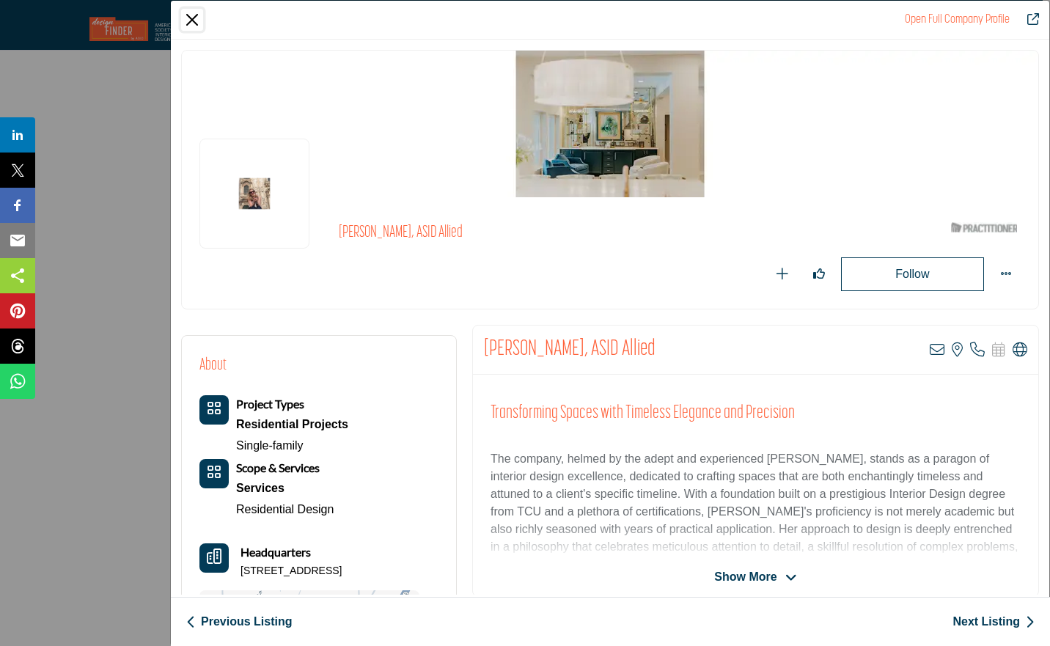
click at [189, 15] on button "Close" at bounding box center [192, 20] width 22 height 22
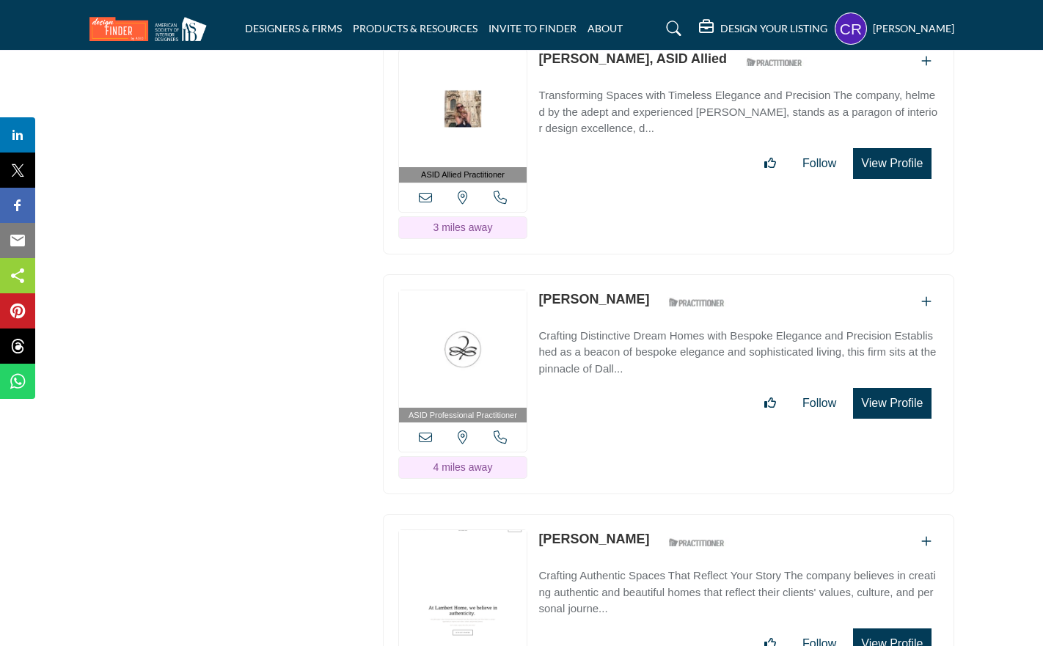
scroll to position [2660, 0]
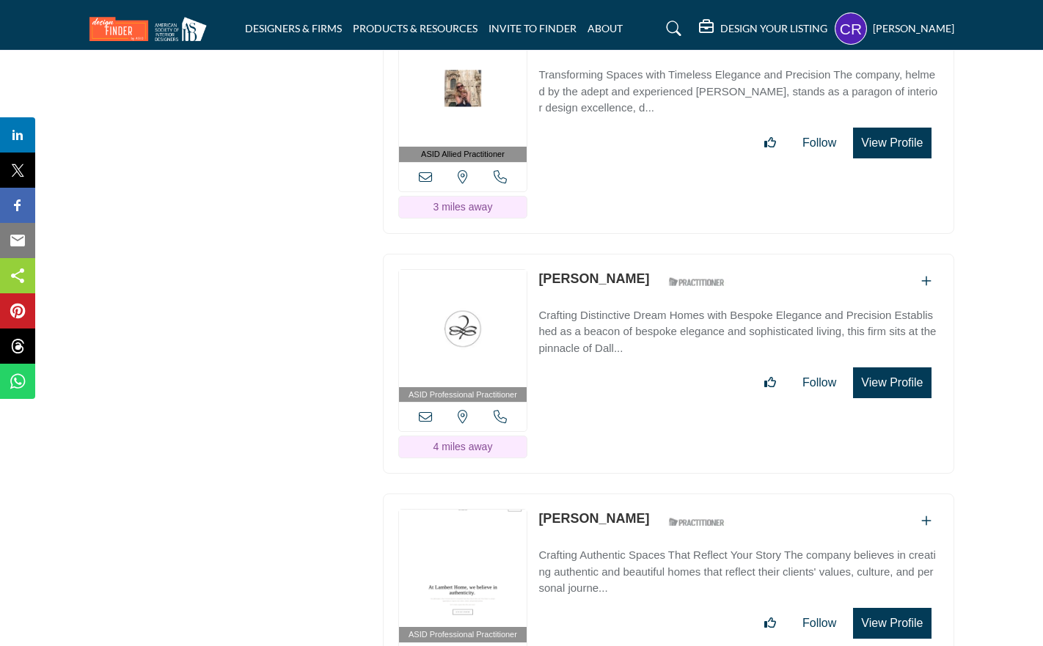
click at [888, 367] on button "View Profile" at bounding box center [892, 382] width 78 height 31
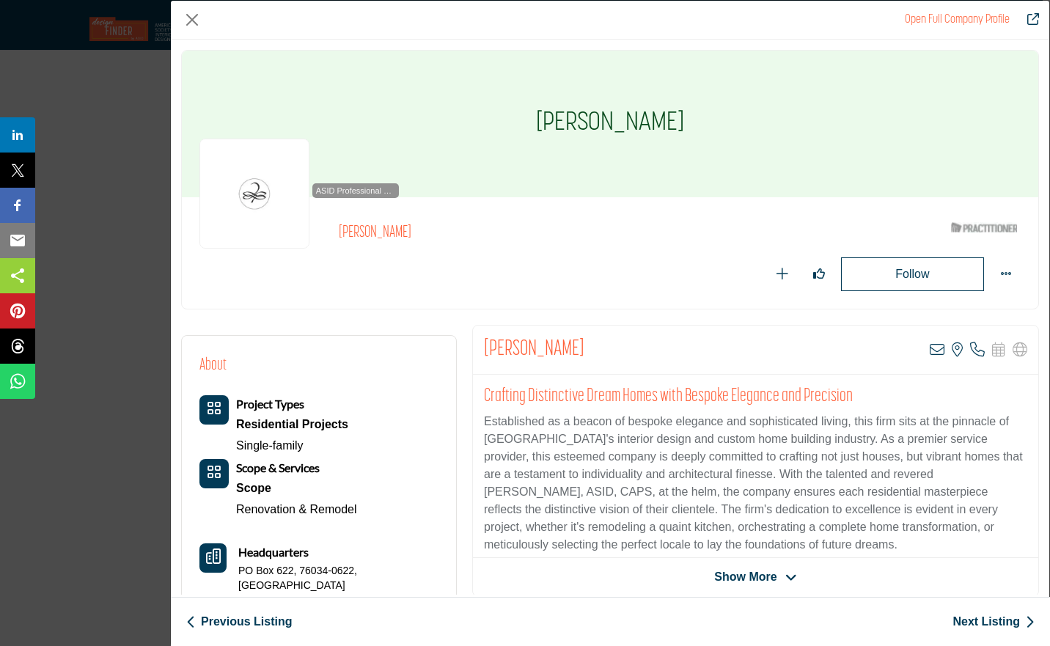
click at [970, 352] on icon "Company Data Modal" at bounding box center [977, 350] width 15 height 15
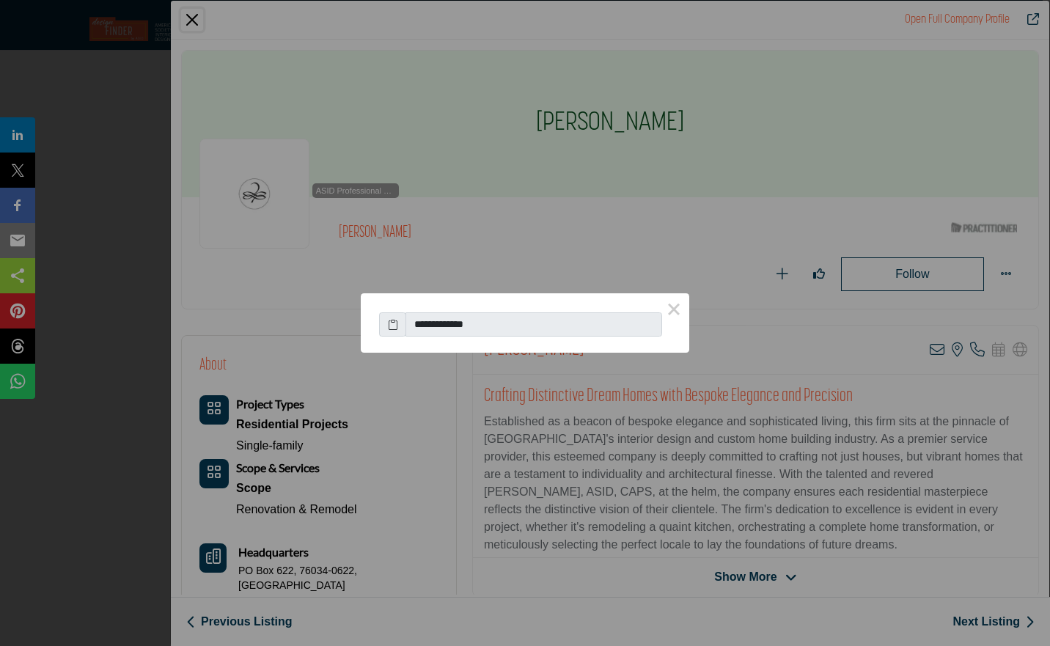
click at [675, 313] on button "×" at bounding box center [674, 308] width 31 height 31
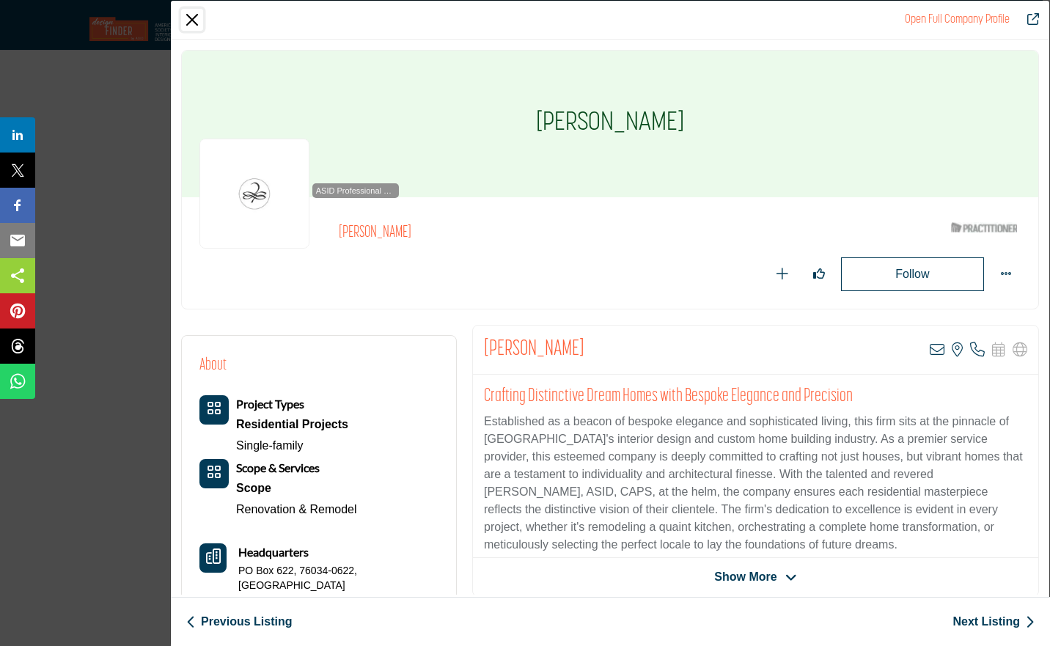
click at [189, 17] on button "Close" at bounding box center [192, 20] width 22 height 22
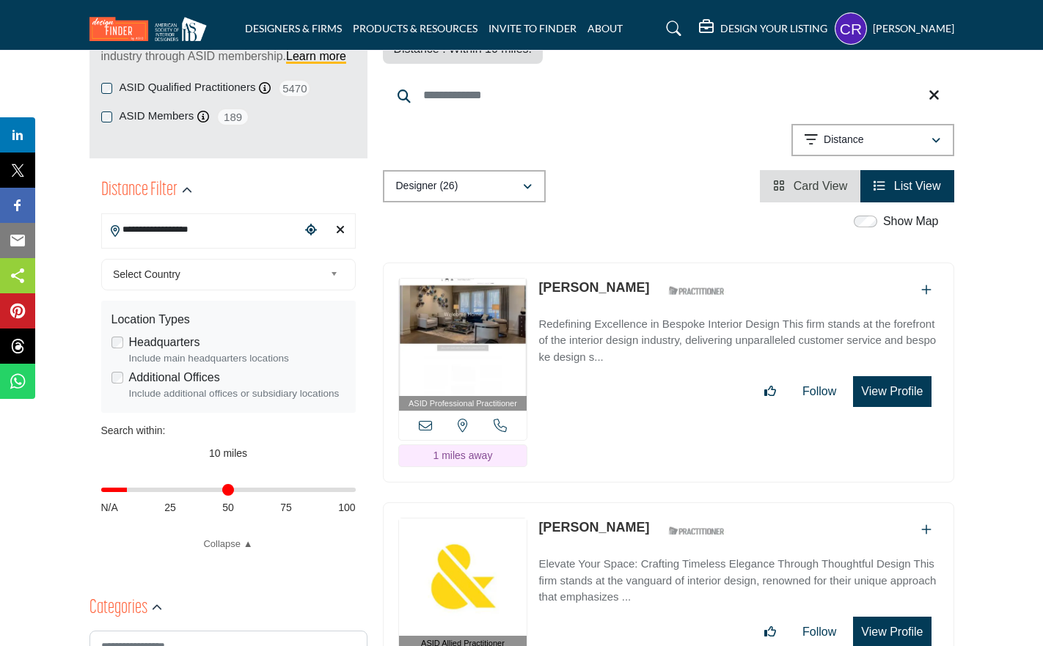
scroll to position [192, 0]
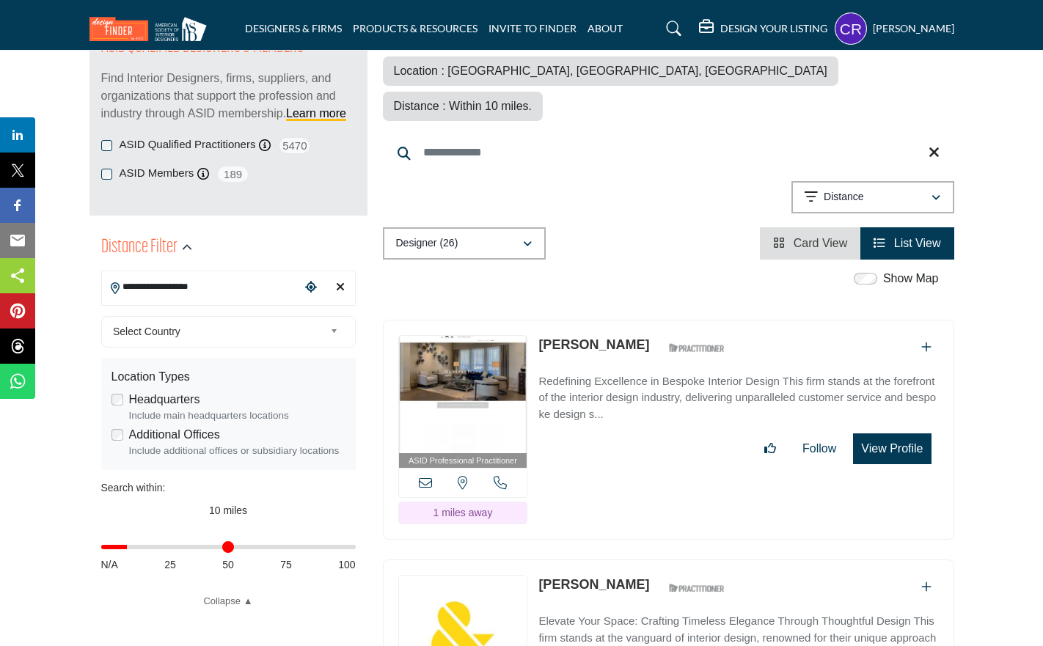
drag, startPoint x: 163, startPoint y: 285, endPoint x: 55, endPoint y: 277, distance: 108.1
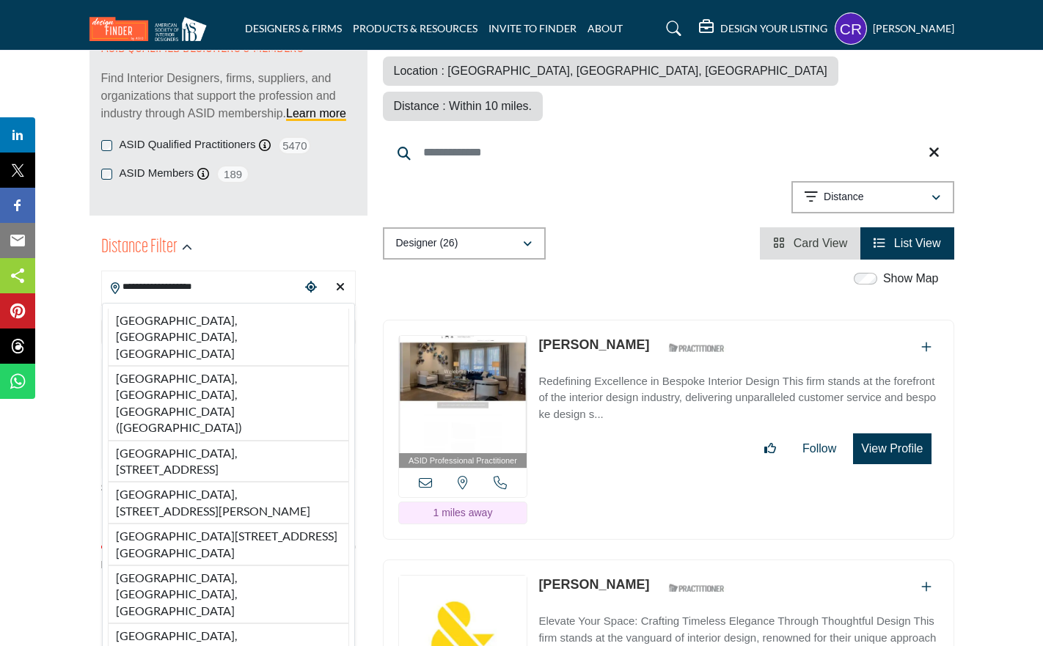
click at [166, 321] on li "[GEOGRAPHIC_DATA], [GEOGRAPHIC_DATA], [GEOGRAPHIC_DATA]" at bounding box center [228, 337] width 241 height 57
type input "**********"
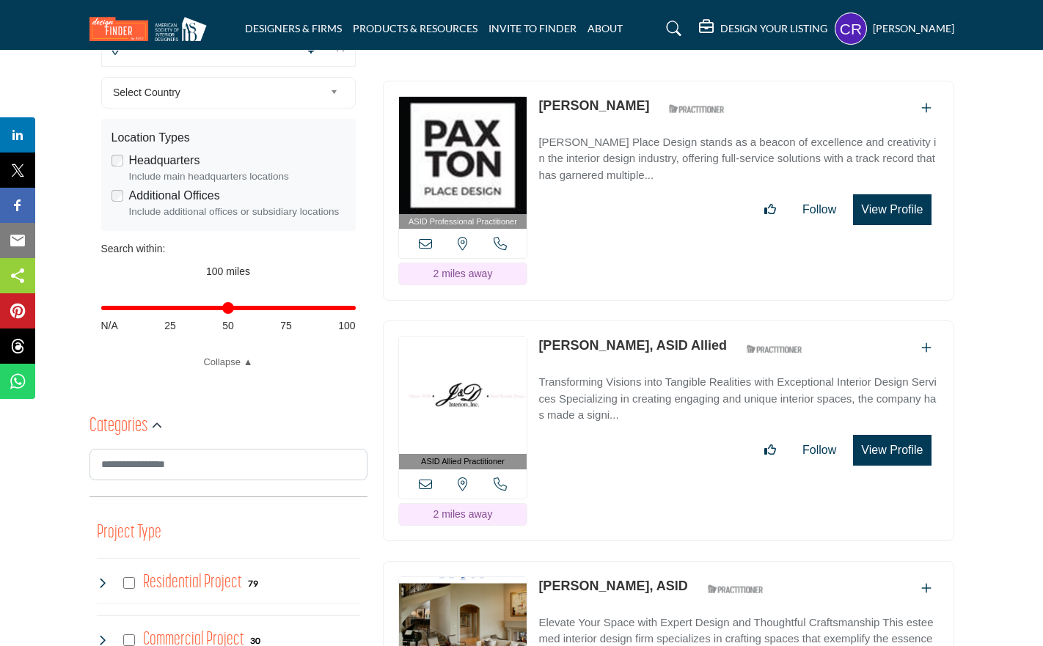
scroll to position [452, 0]
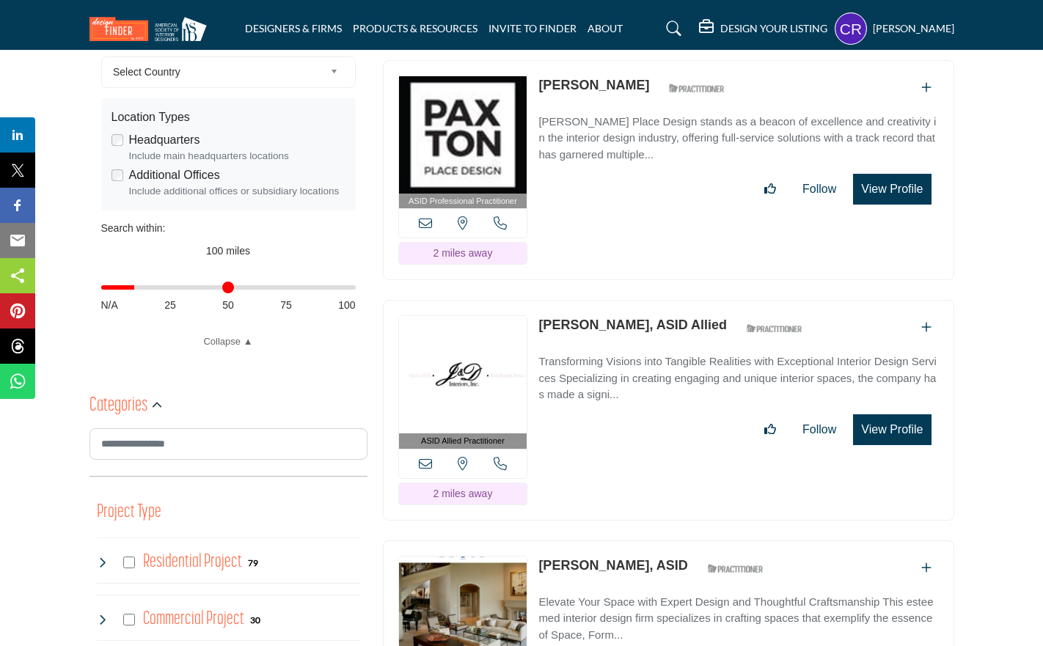
drag, startPoint x: 350, startPoint y: 290, endPoint x: 137, endPoint y: 299, distance: 212.9
type input "**"
click at [137, 289] on input "Distance in miles" at bounding box center [228, 287] width 255 height 3
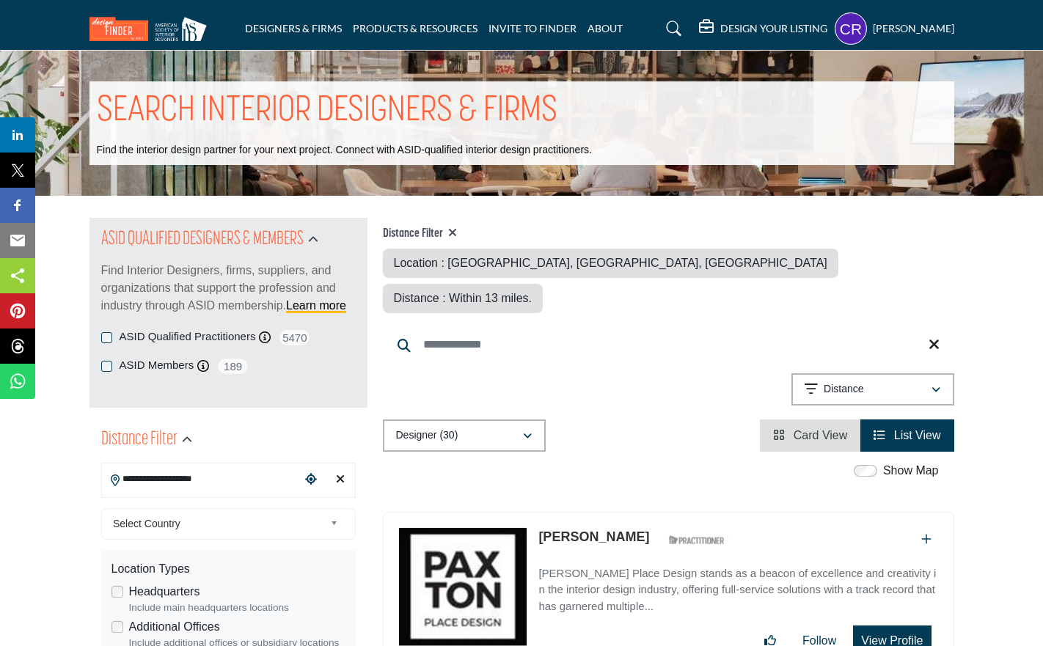
drag, startPoint x: 1042, startPoint y: 45, endPoint x: 1045, endPoint y: 75, distance: 30.2
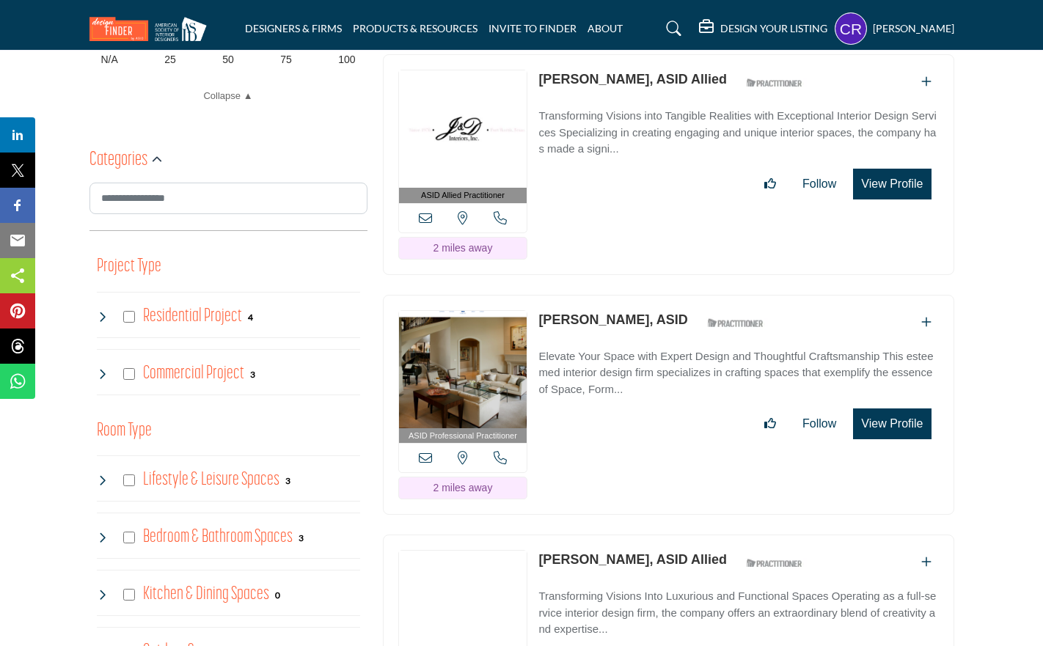
scroll to position [758, 0]
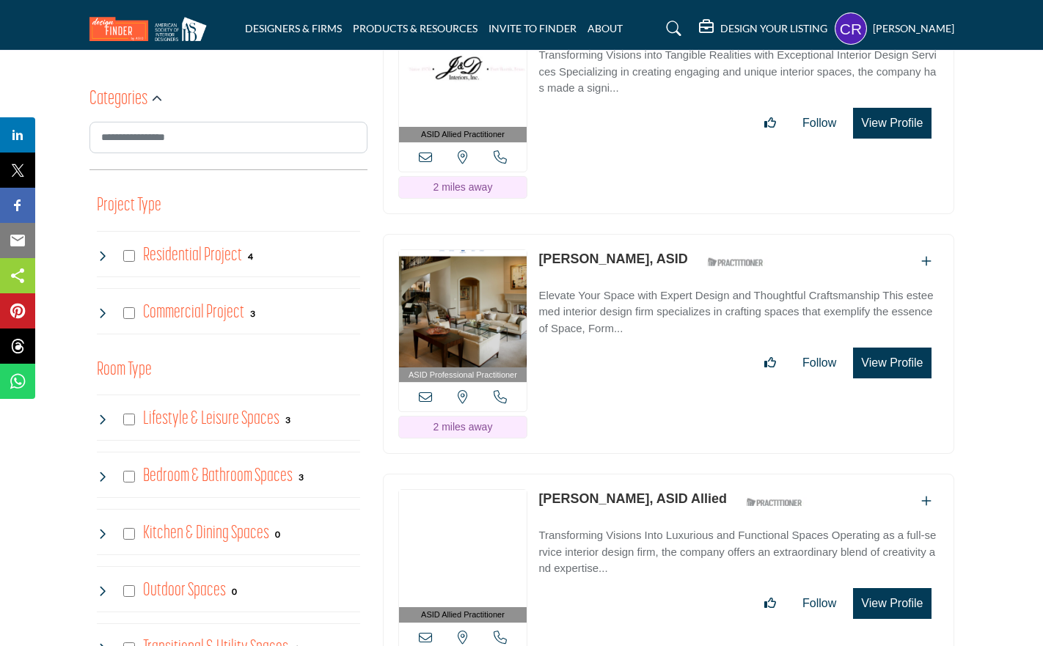
click at [879, 348] on button "View Profile" at bounding box center [892, 363] width 78 height 31
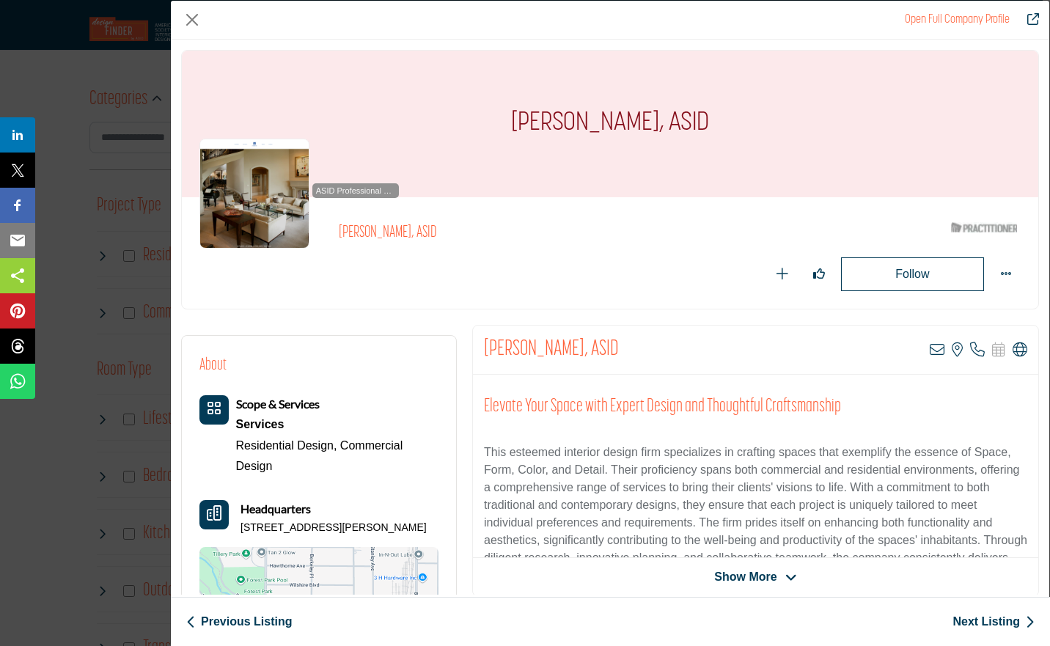
click at [1017, 346] on icon "Company Data Modal" at bounding box center [1020, 350] width 15 height 15
click at [970, 352] on icon "Company Data Modal" at bounding box center [977, 350] width 15 height 15
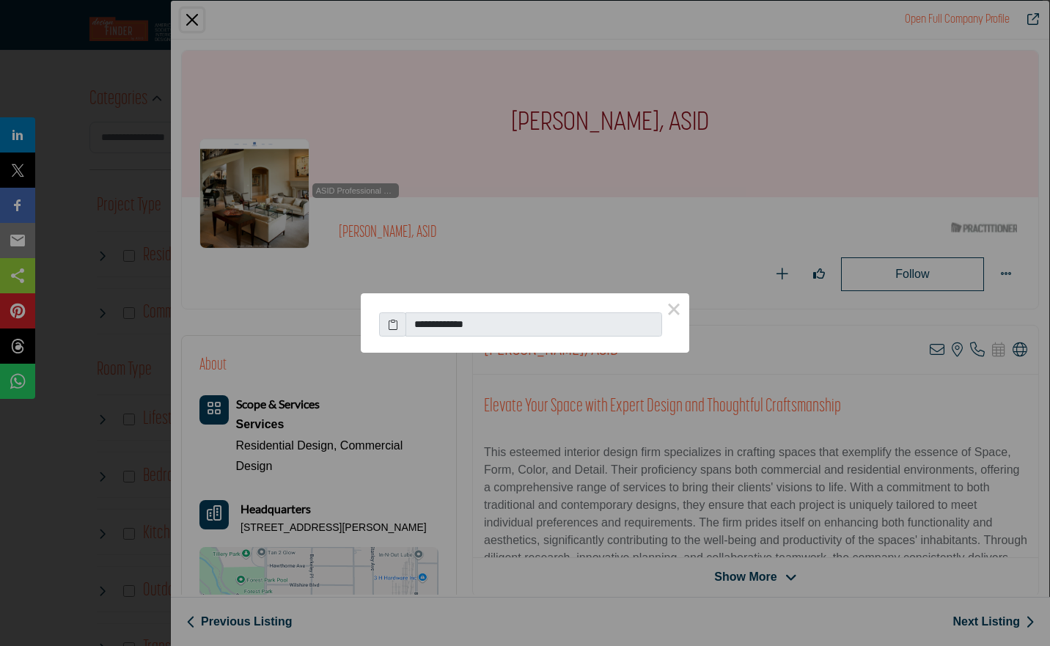
click at [191, 26] on div "**********" at bounding box center [525, 323] width 1050 height 646
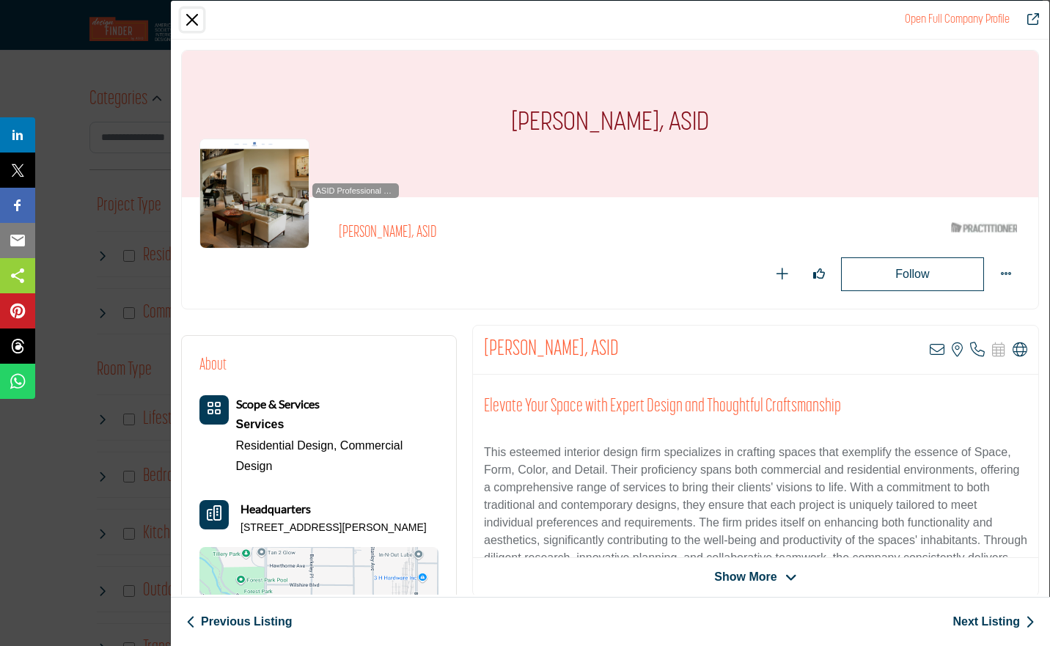
click at [194, 22] on button "Close" at bounding box center [192, 20] width 22 height 22
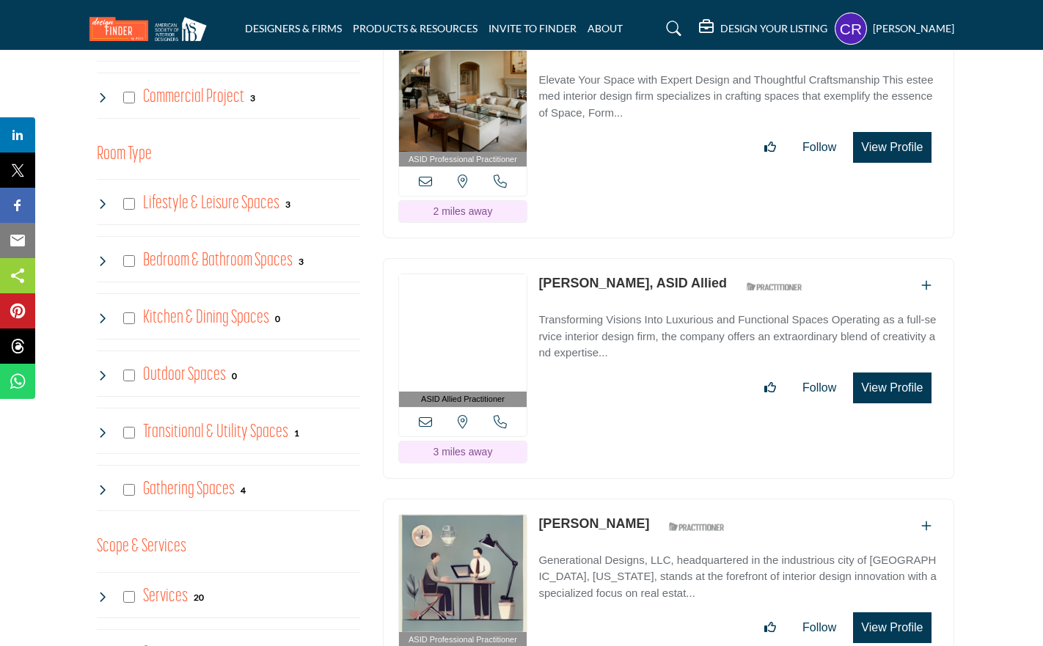
scroll to position [978, 0]
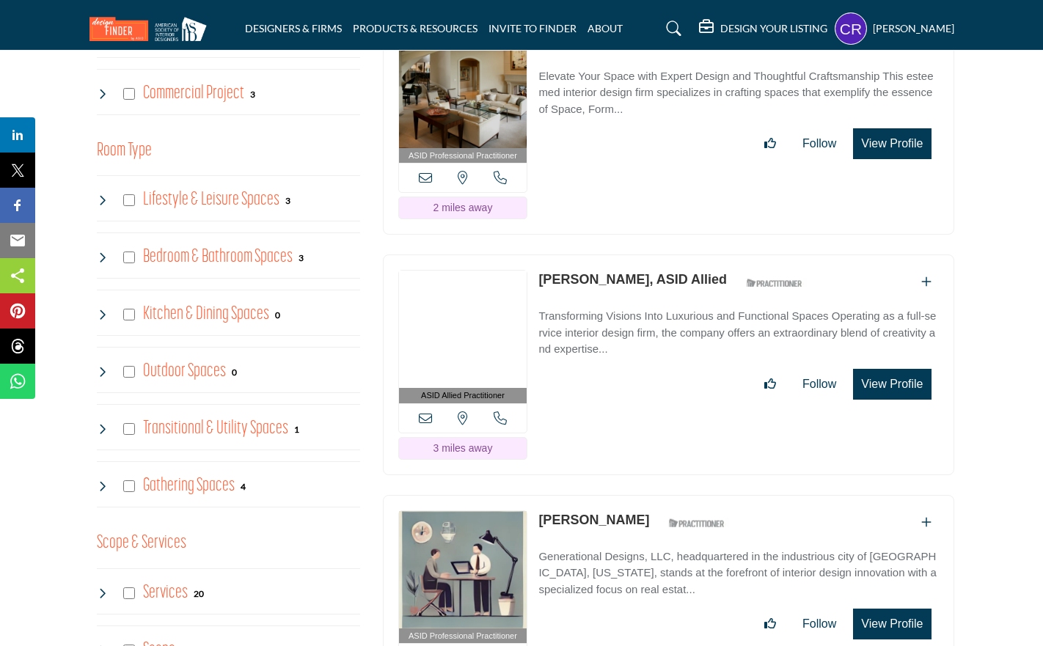
click at [878, 369] on button "View Profile" at bounding box center [892, 384] width 78 height 31
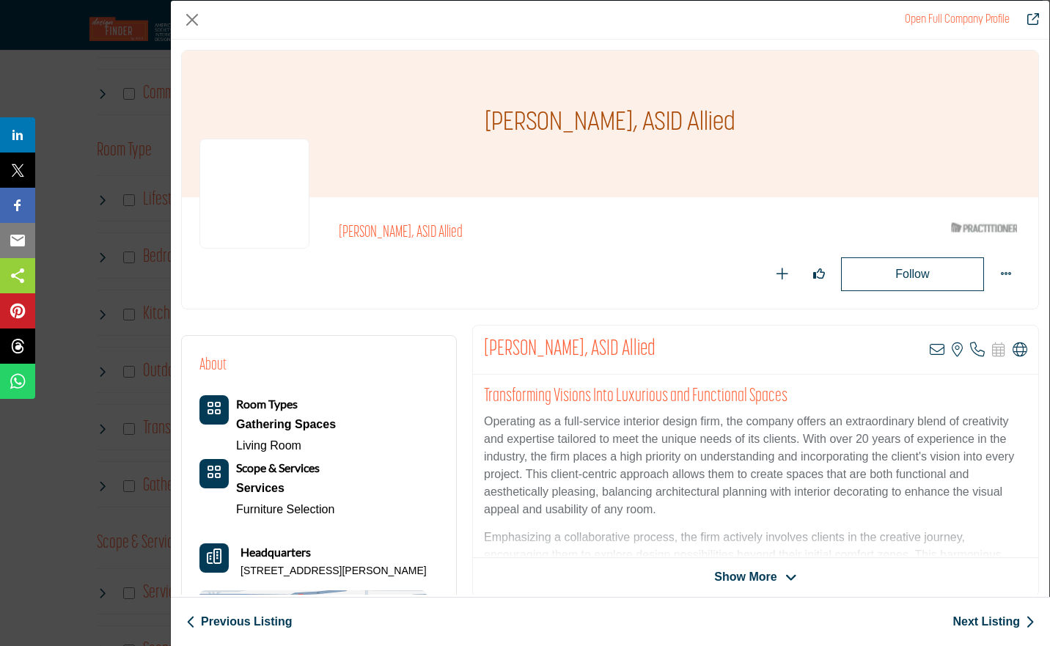
click at [971, 356] on icon "Company Data Modal" at bounding box center [977, 350] width 15 height 15
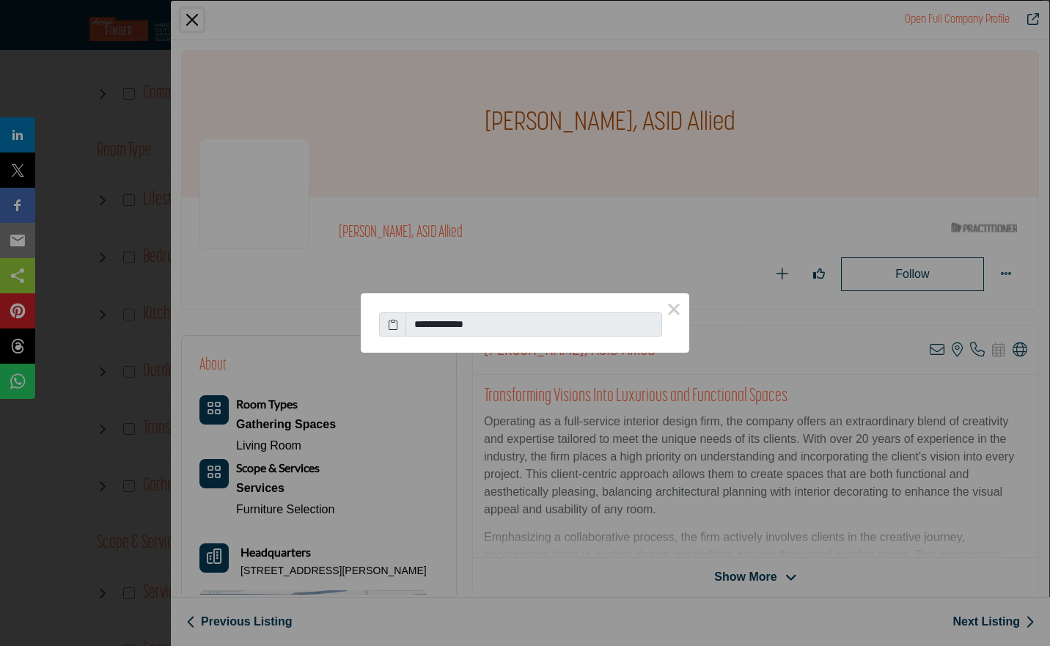
click at [676, 310] on button "×" at bounding box center [674, 308] width 31 height 31
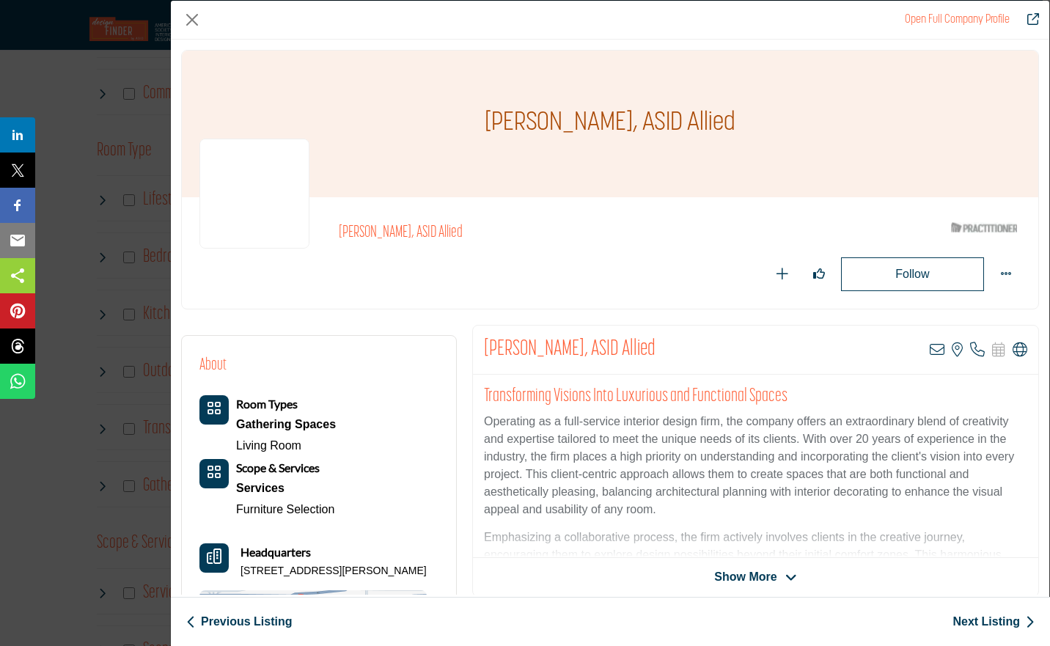
click at [1013, 346] on icon "Company Data Modal" at bounding box center [1020, 350] width 15 height 15
click at [934, 352] on icon "Company Data Modal" at bounding box center [937, 350] width 15 height 15
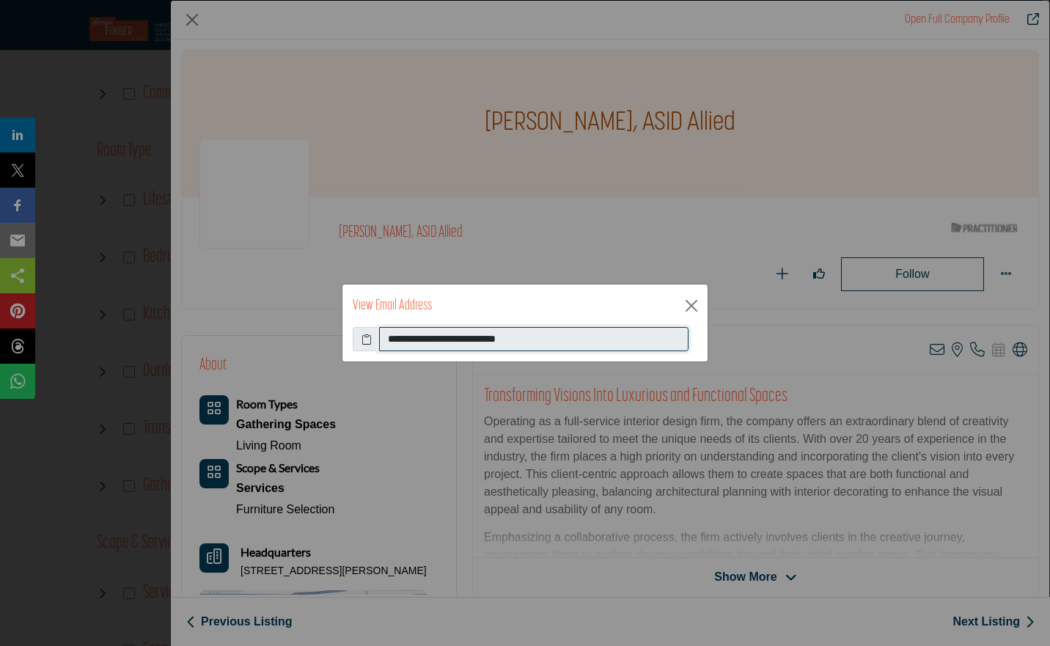
drag, startPoint x: 568, startPoint y: 337, endPoint x: 288, endPoint y: 333, distance: 281.0
click at [288, 333] on div "**********" at bounding box center [525, 323] width 1050 height 646
click at [691, 313] on button "Close" at bounding box center [692, 306] width 22 height 22
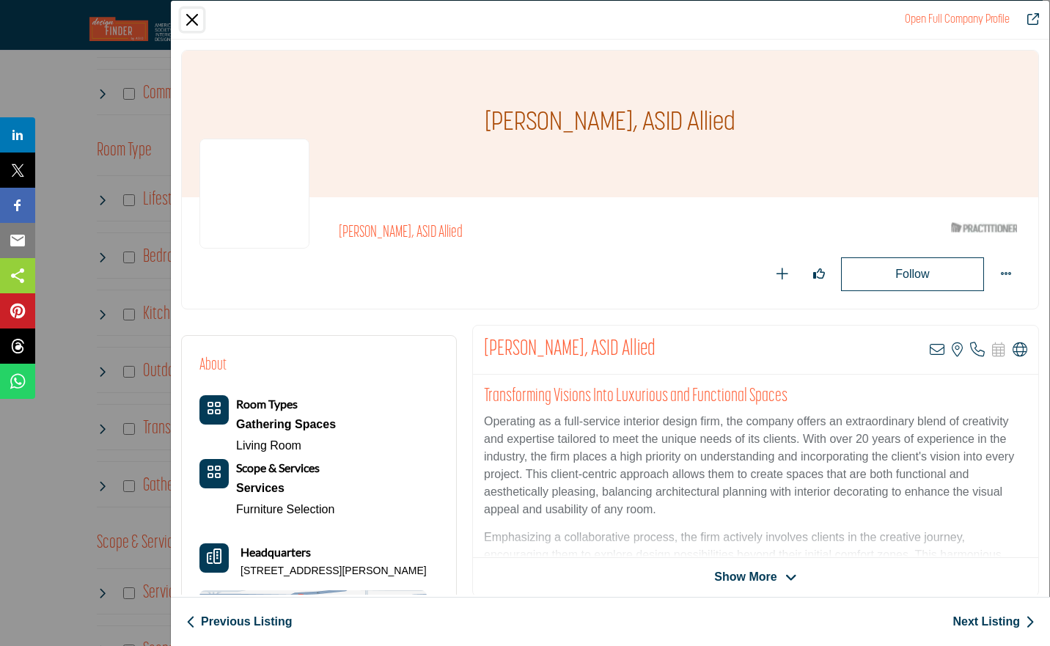
click at [200, 15] on button "Close" at bounding box center [192, 20] width 22 height 22
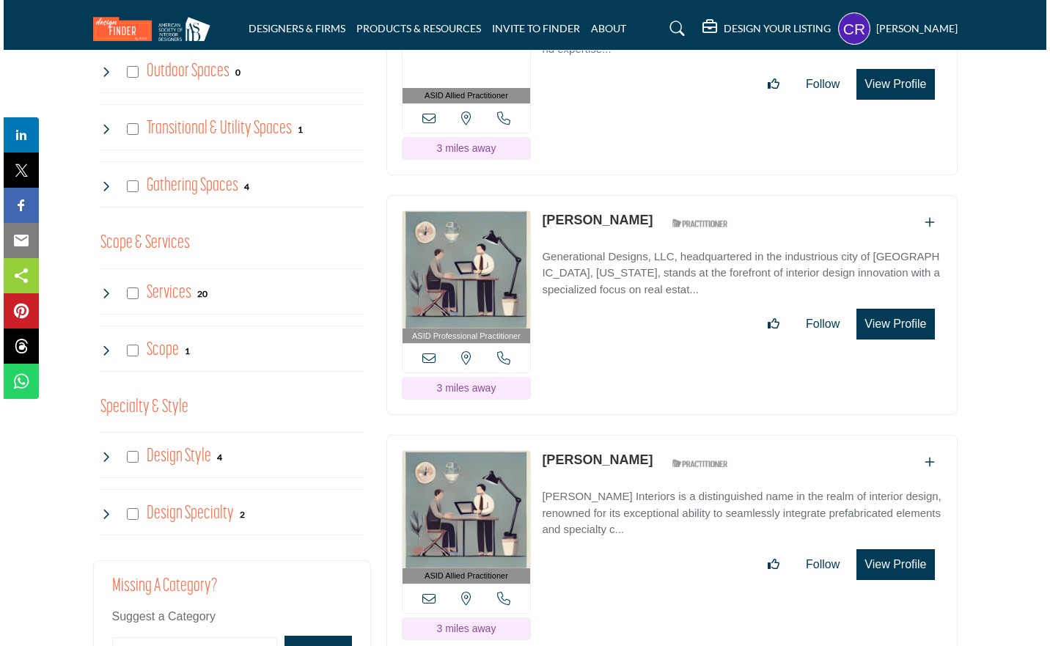
scroll to position [1301, 0]
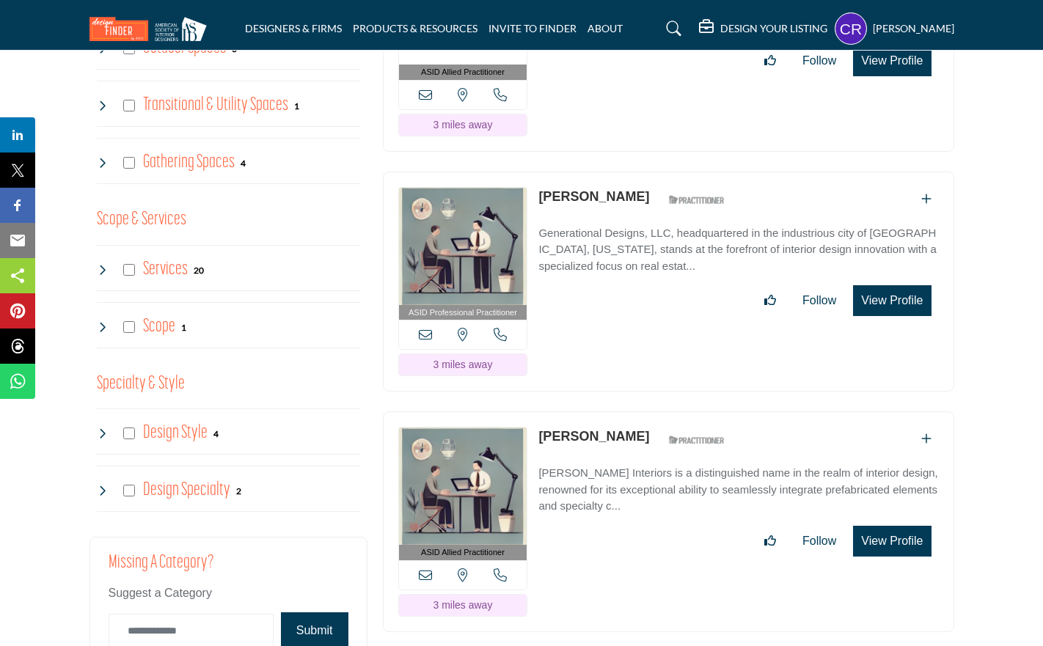
click at [899, 285] on button "View Profile" at bounding box center [892, 300] width 78 height 31
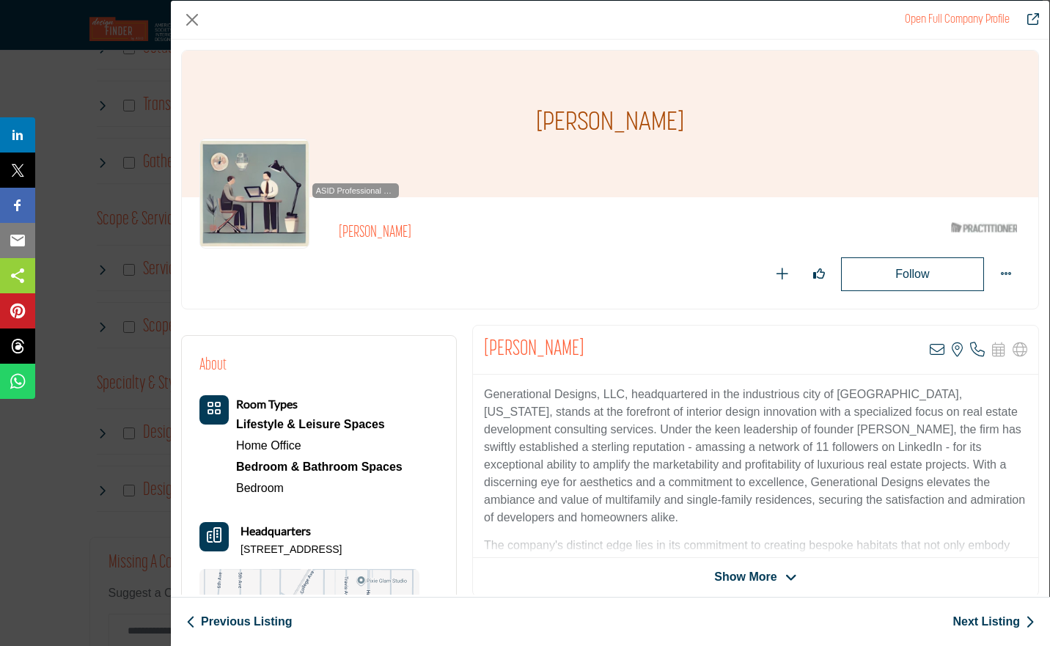
click at [973, 351] on icon "Company Data Modal" at bounding box center [977, 350] width 15 height 15
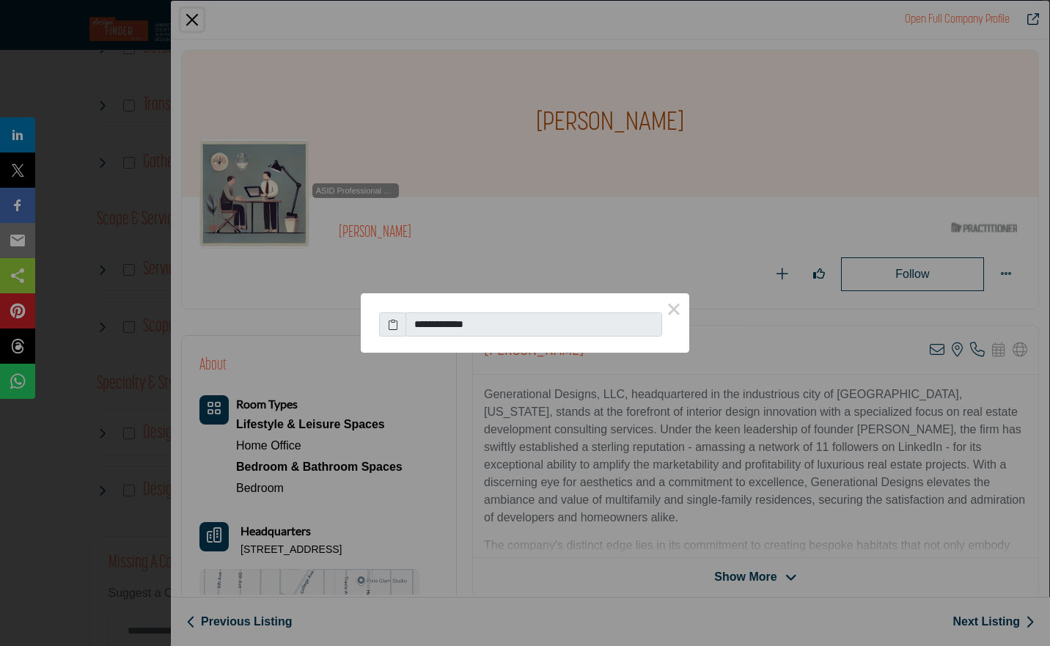
click at [671, 306] on button "×" at bounding box center [674, 308] width 31 height 31
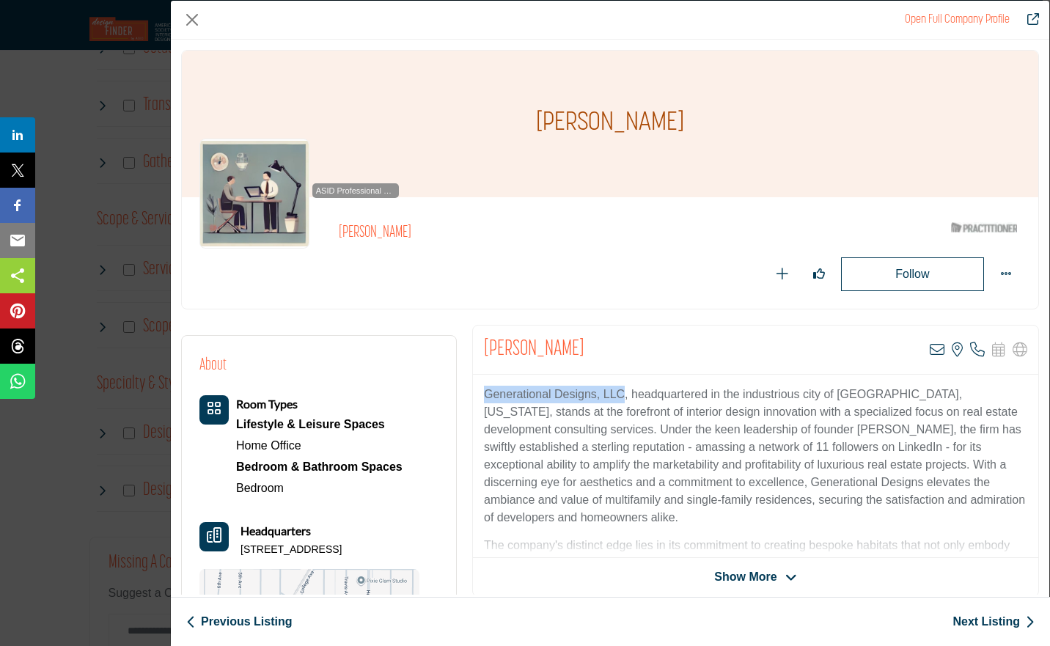
drag, startPoint x: 482, startPoint y: 391, endPoint x: 616, endPoint y: 399, distance: 134.5
click at [616, 399] on p "Generational Designs, LLC, headquartered in the industrious city of [GEOGRAPHIC…" at bounding box center [756, 456] width 544 height 141
copy p "Generational Designs, LLC"
click at [970, 355] on icon "Company Data Modal" at bounding box center [977, 350] width 15 height 15
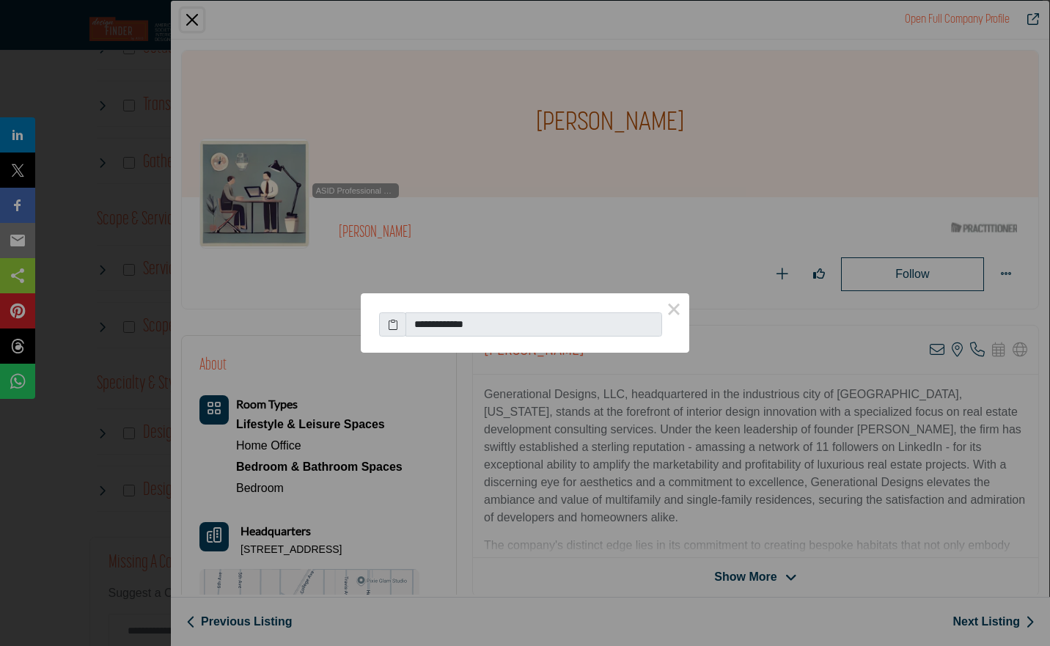
click at [740, 67] on div "**********" at bounding box center [525, 323] width 1050 height 646
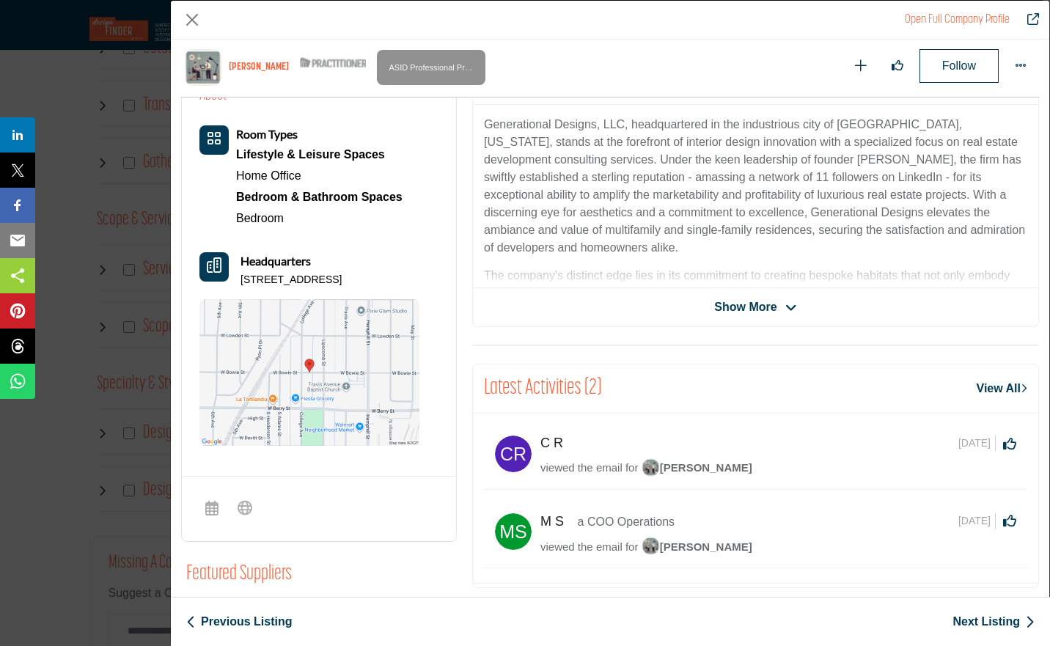
scroll to position [347, 0]
